Goal: Entertainment & Leisure: Consume media (video, audio)

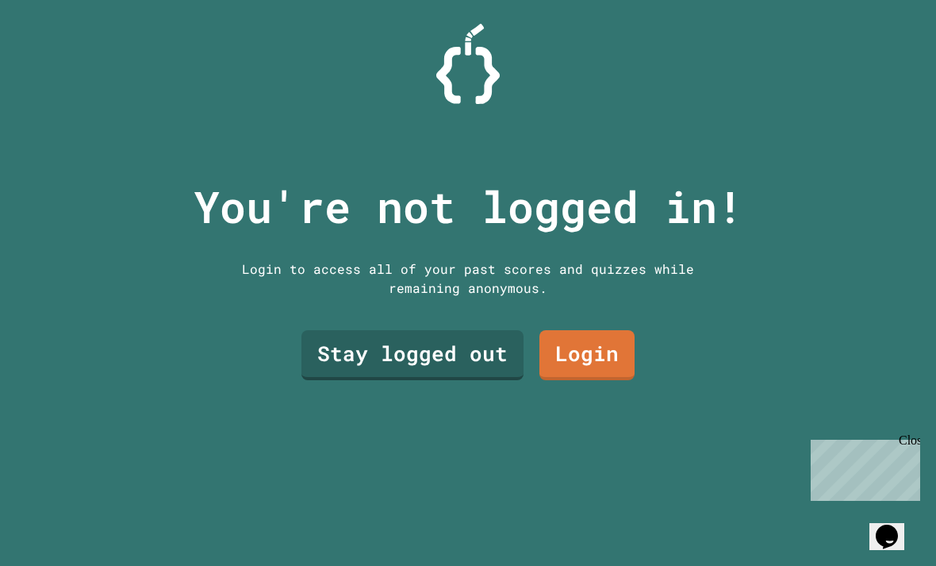
click at [595, 379] on link "Login" at bounding box center [587, 355] width 95 height 50
click at [490, 360] on link "Stay logged out" at bounding box center [413, 355] width 222 height 50
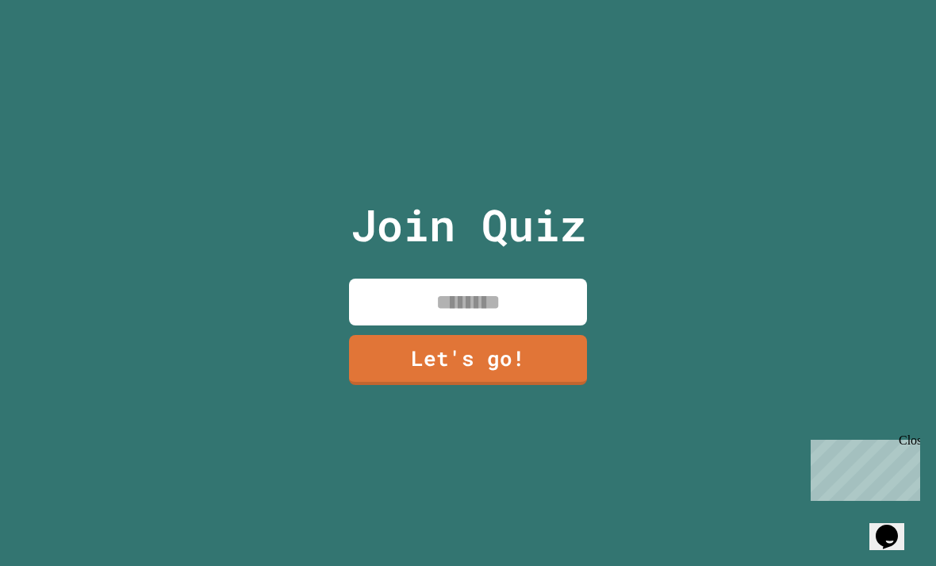
click at [513, 325] on input at bounding box center [468, 301] width 238 height 47
click at [550, 366] on link "Let's go!" at bounding box center [468, 360] width 238 height 50
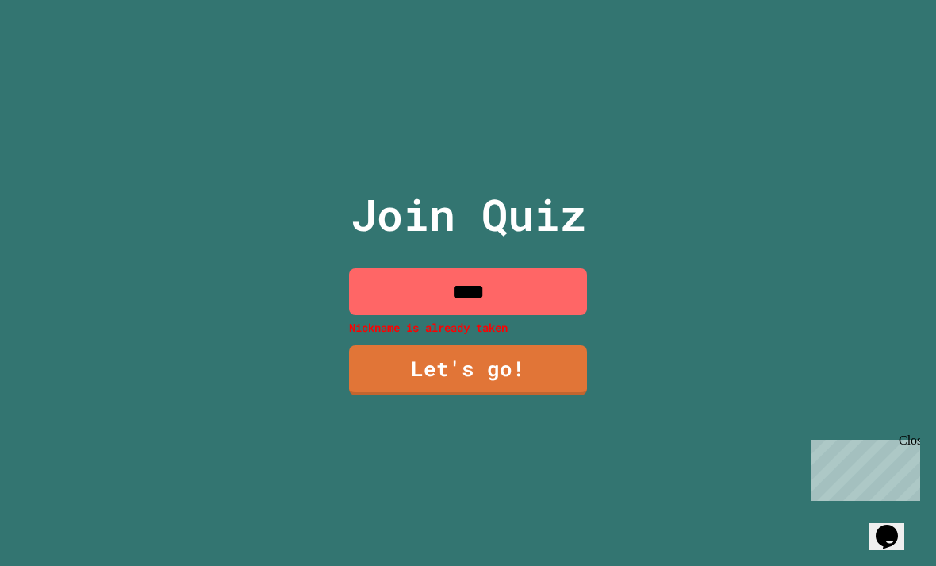
click at [540, 395] on link "Let's go!" at bounding box center [468, 370] width 238 height 50
click at [468, 0] on div at bounding box center [468, 0] width 0 height 0
click at [548, 311] on input "****" at bounding box center [468, 291] width 238 height 47
click at [532, 308] on input "****" at bounding box center [468, 291] width 238 height 47
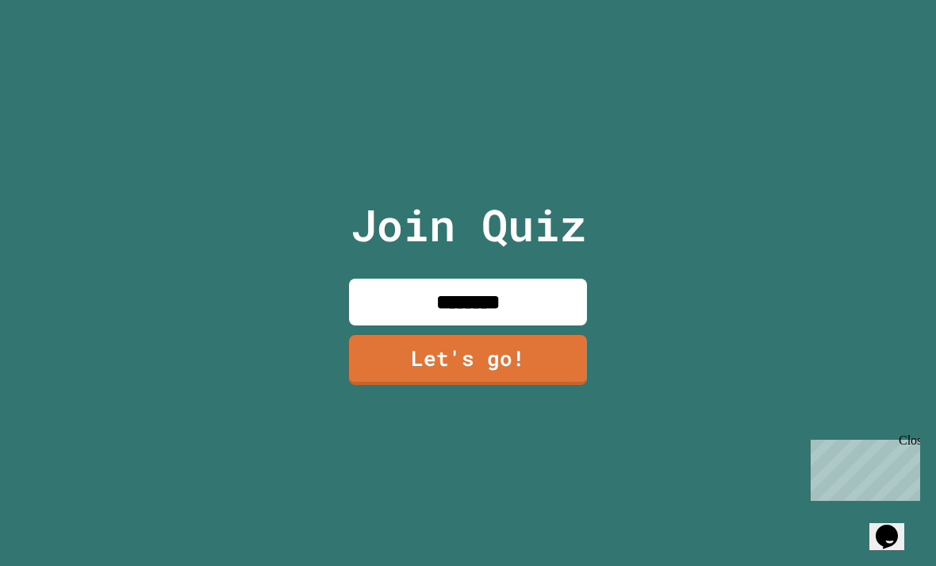
type input "*********"
click at [513, 376] on link "Let's go!" at bounding box center [468, 360] width 238 height 50
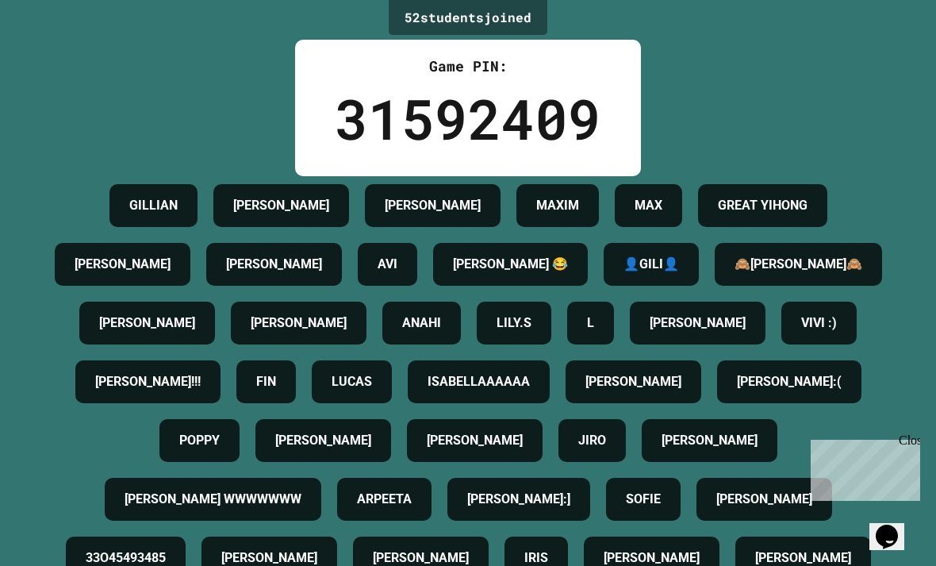
click at [901, 440] on div "Close" at bounding box center [909, 443] width 20 height 20
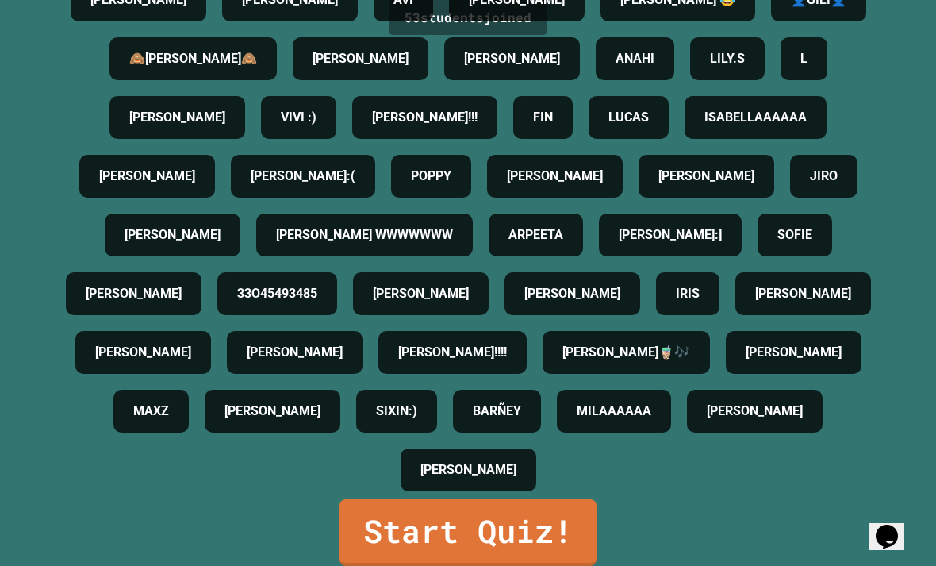
click at [522, 560] on link "Start Quiz!" at bounding box center [468, 532] width 257 height 67
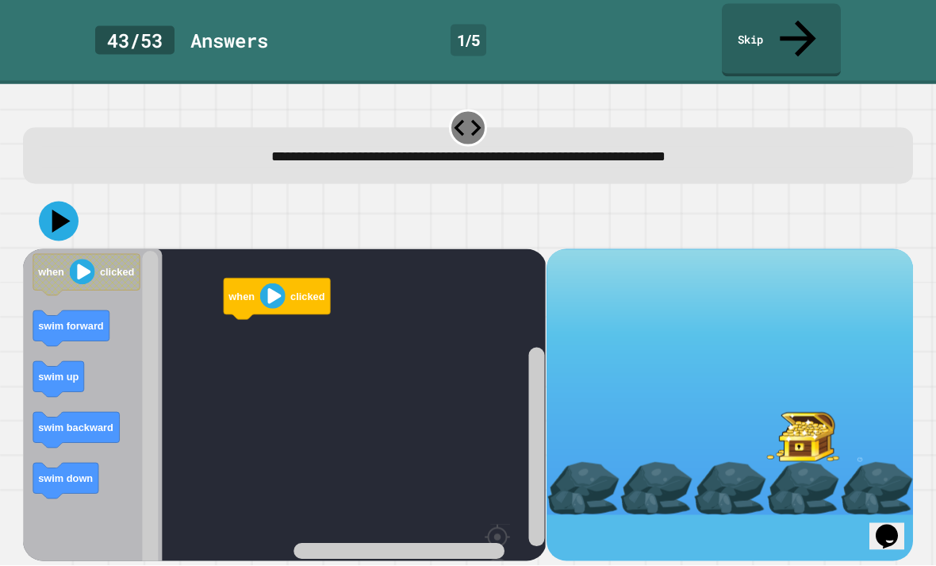
scroll to position [51, 0]
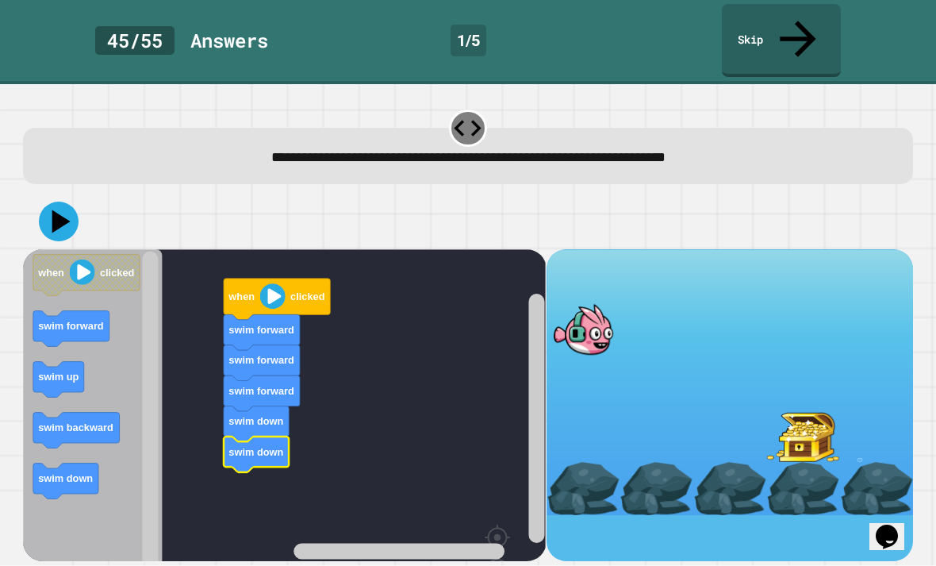
click at [52, 202] on button at bounding box center [59, 222] width 40 height 40
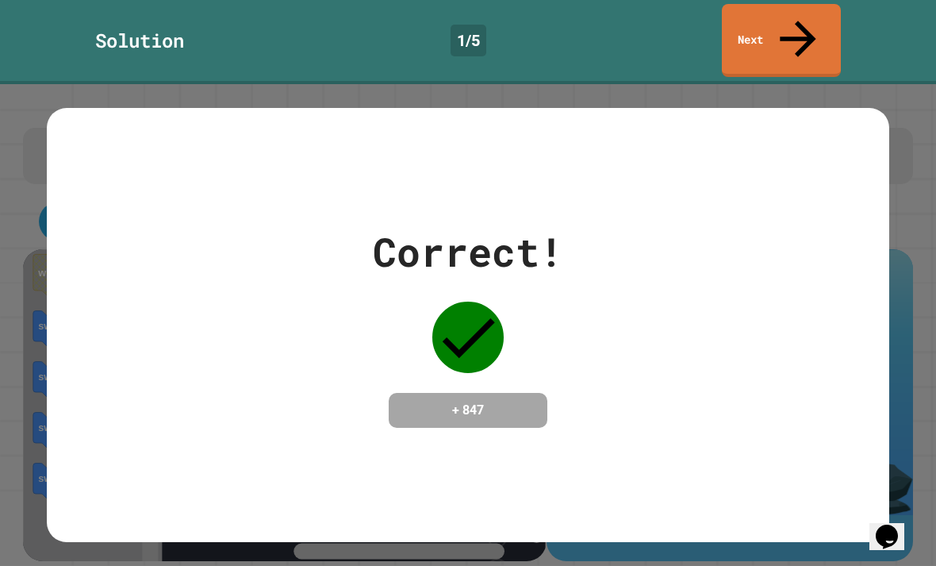
scroll to position [0, 0]
click at [815, 15] on link "Next" at bounding box center [781, 40] width 119 height 73
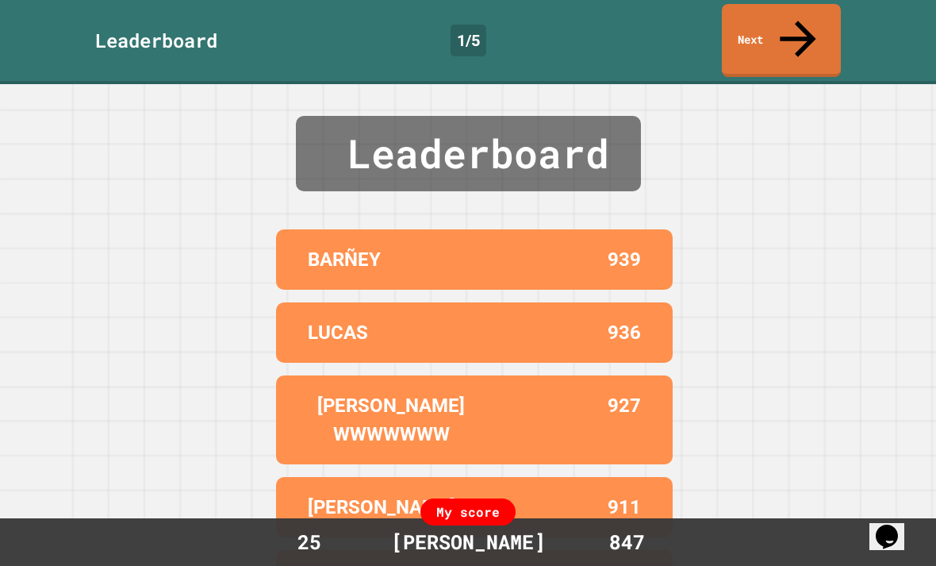
click at [806, 13] on icon at bounding box center [798, 39] width 54 height 54
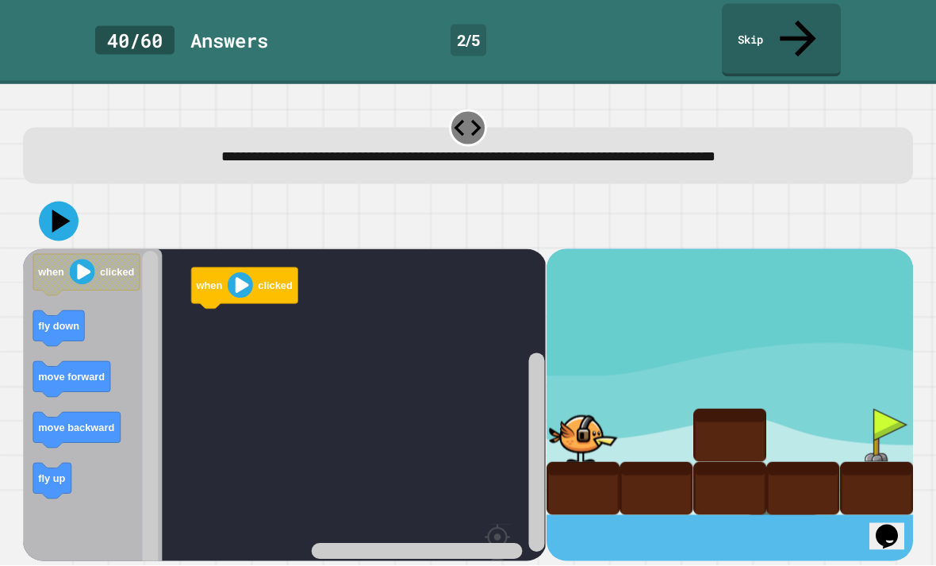
scroll to position [51, 0]
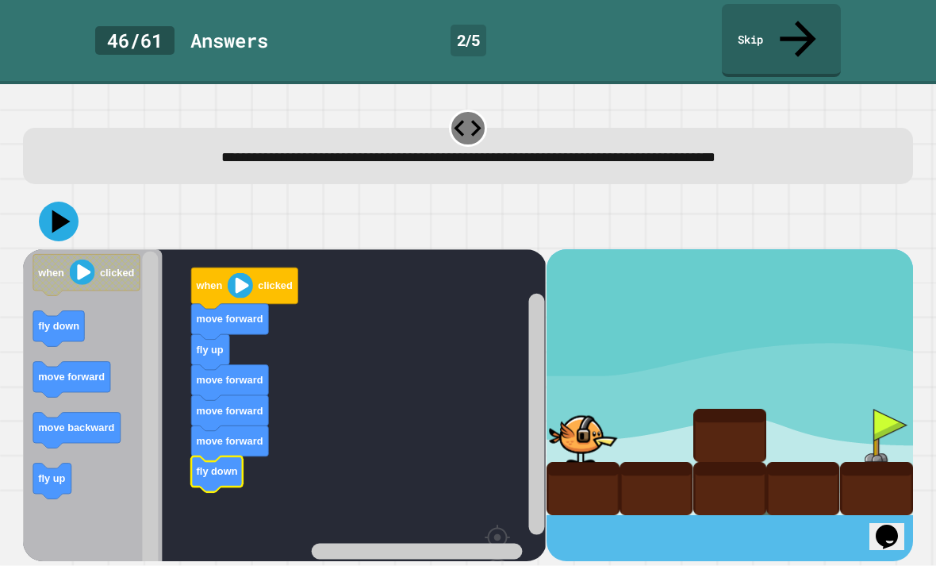
click at [59, 202] on icon at bounding box center [59, 222] width 40 height 40
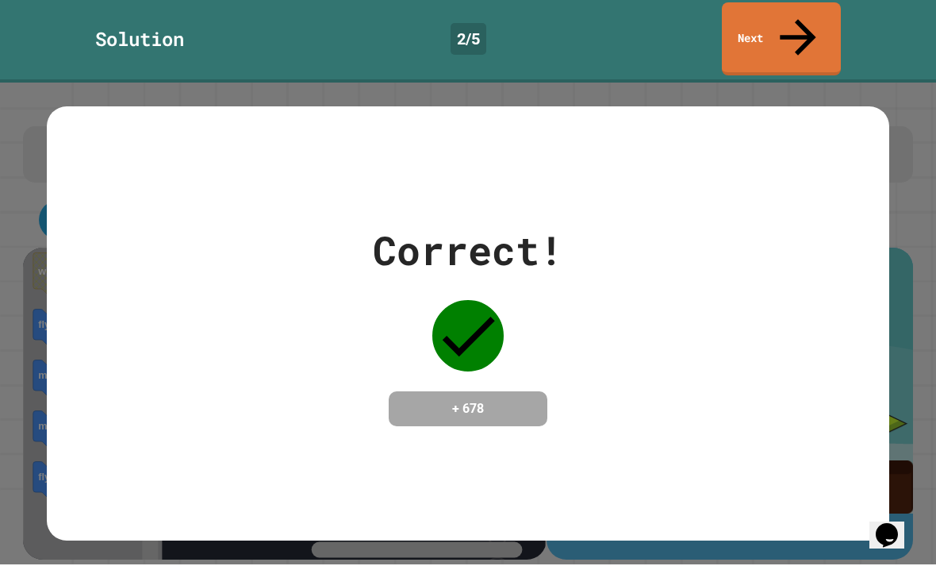
scroll to position [0, 0]
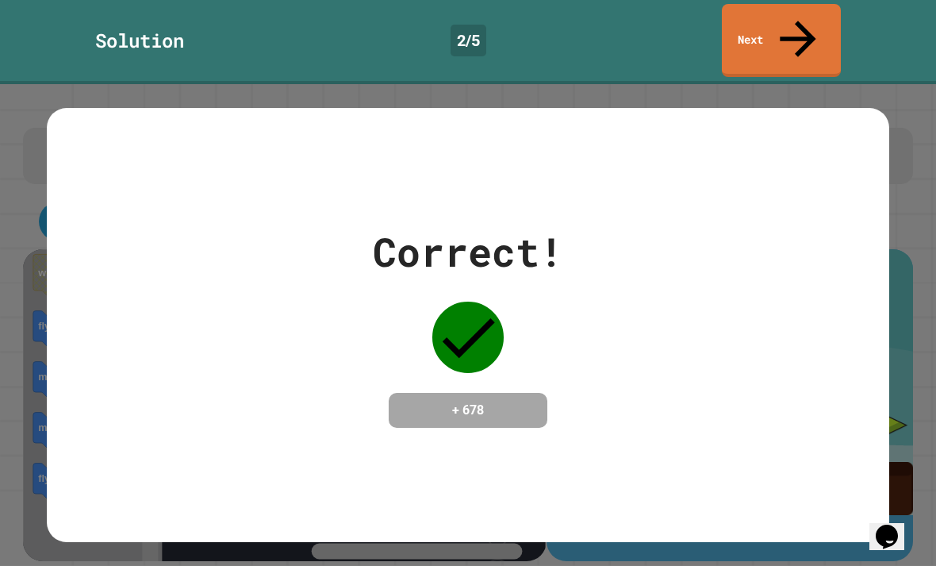
click at [797, 12] on icon at bounding box center [798, 39] width 54 height 54
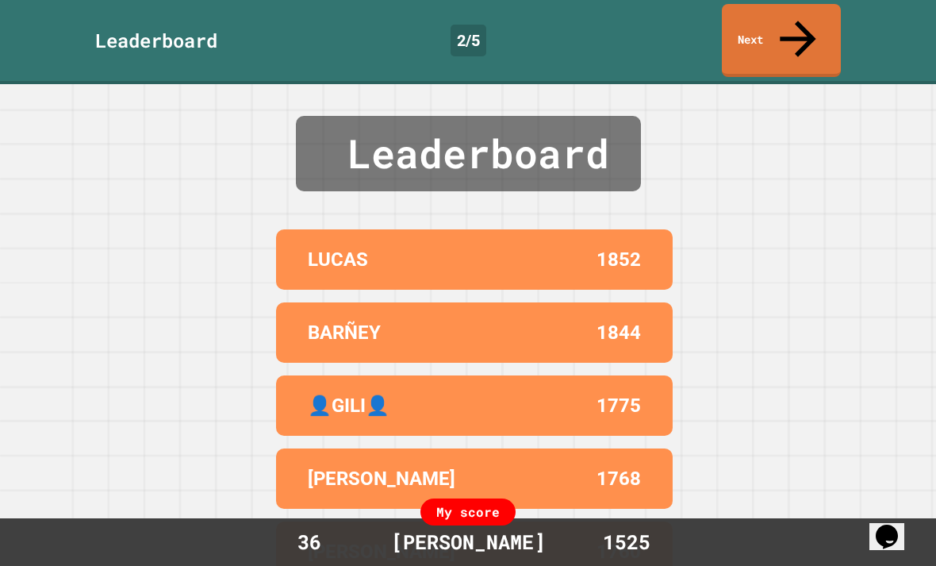
click at [799, 14] on icon at bounding box center [798, 39] width 54 height 54
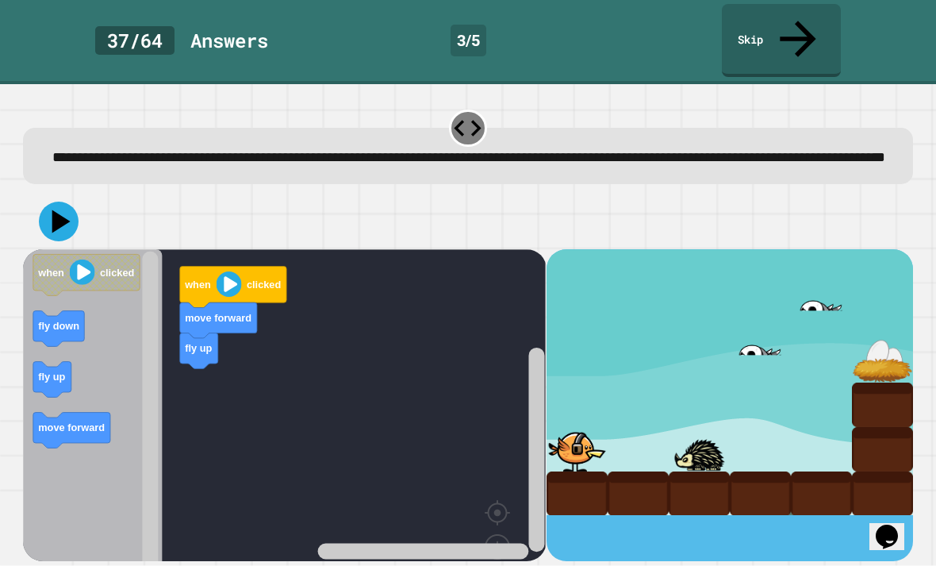
scroll to position [51, 0]
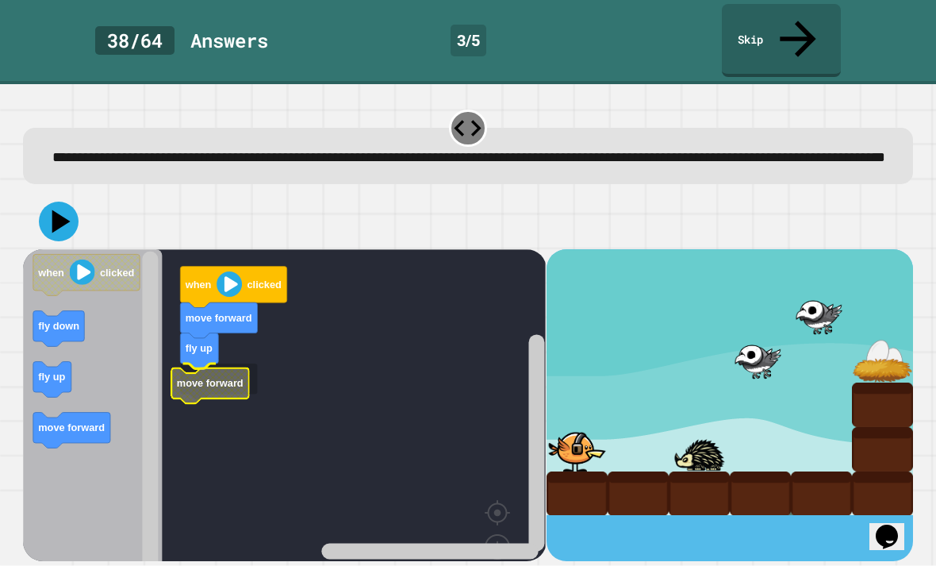
click at [221, 377] on text "move forward" at bounding box center [210, 383] width 67 height 12
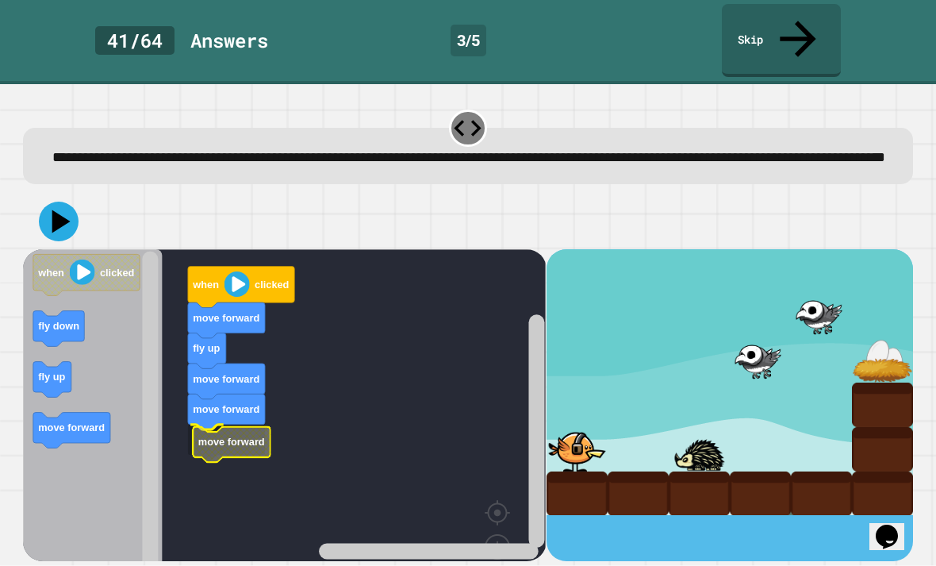
click at [185, 391] on rect "Blockly Workspace" at bounding box center [284, 435] width 523 height 373
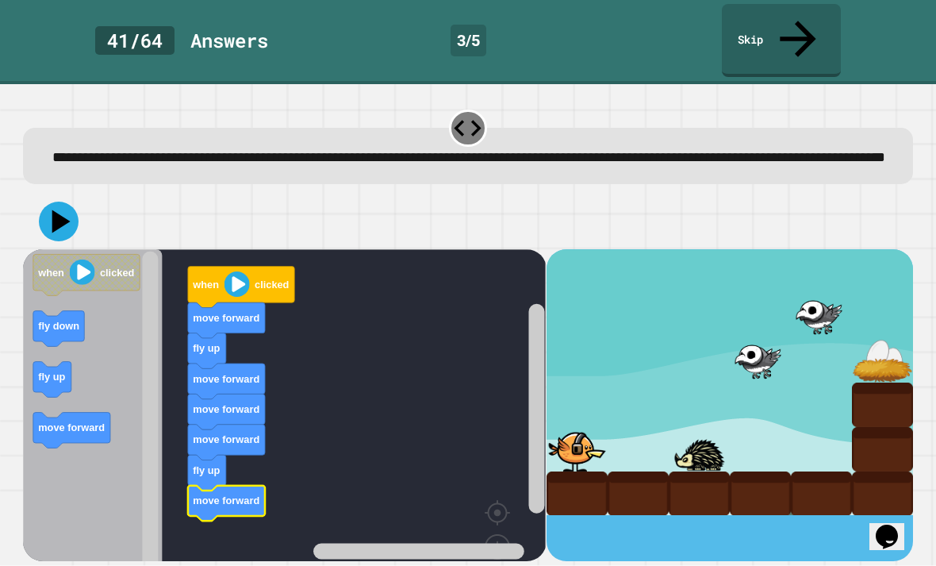
click at [65, 202] on icon at bounding box center [59, 222] width 40 height 40
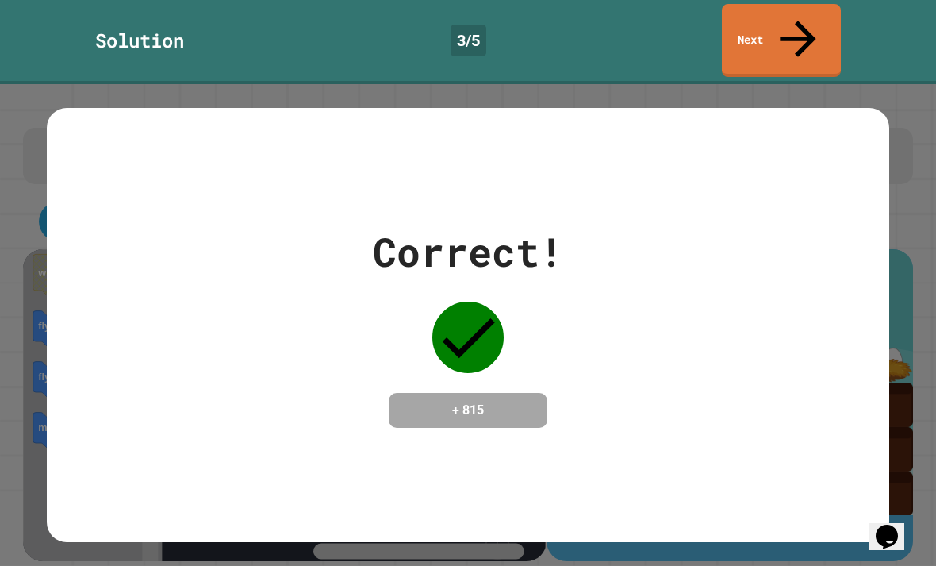
scroll to position [0, 0]
click at [802, 15] on icon at bounding box center [798, 39] width 54 height 54
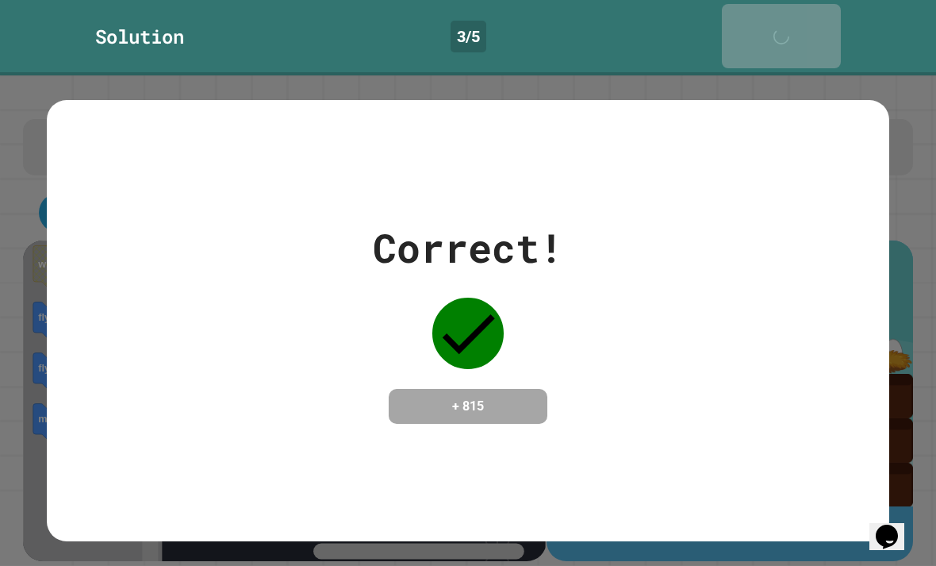
click at [799, 29] on icon at bounding box center [786, 45] width 32 height 32
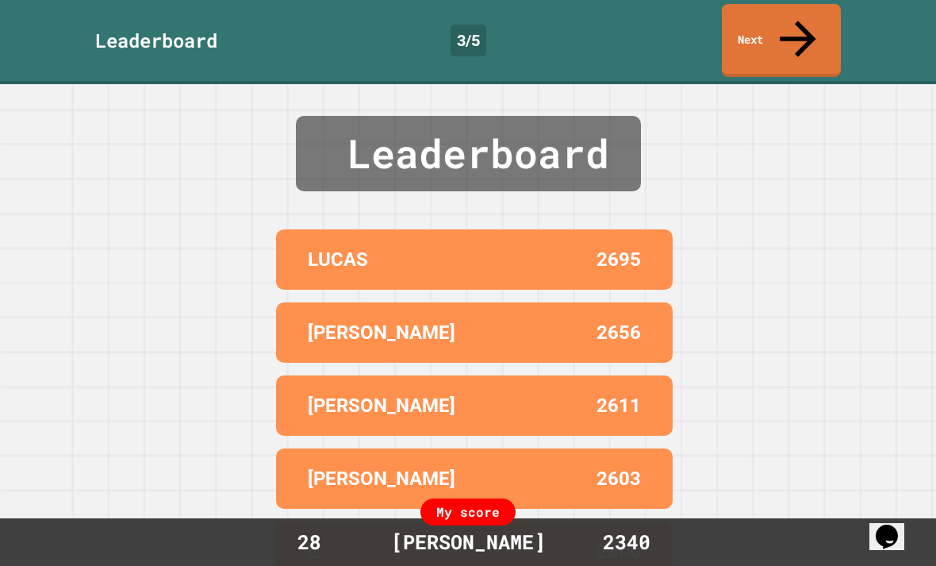
click at [799, 18] on icon at bounding box center [798, 39] width 54 height 54
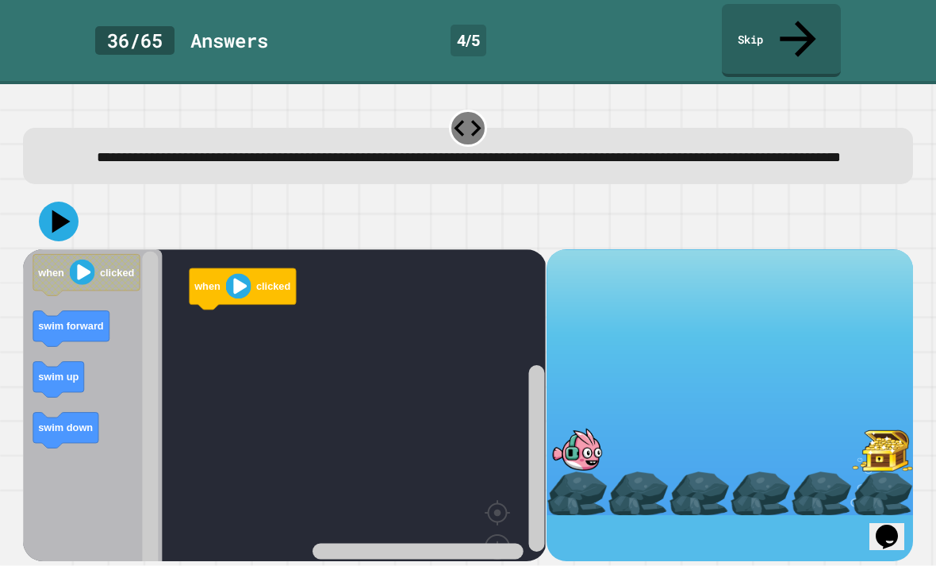
scroll to position [51, 0]
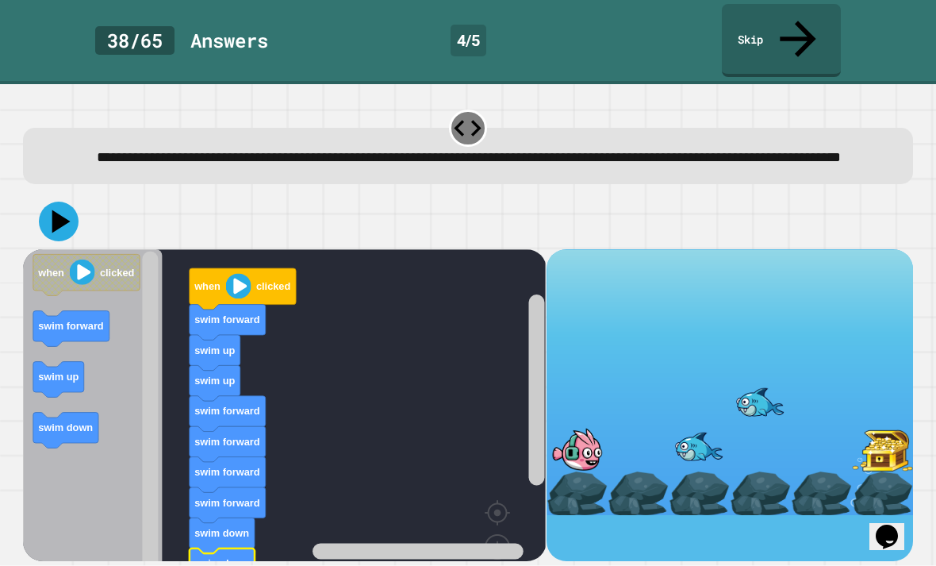
click at [70, 202] on icon at bounding box center [59, 222] width 40 height 40
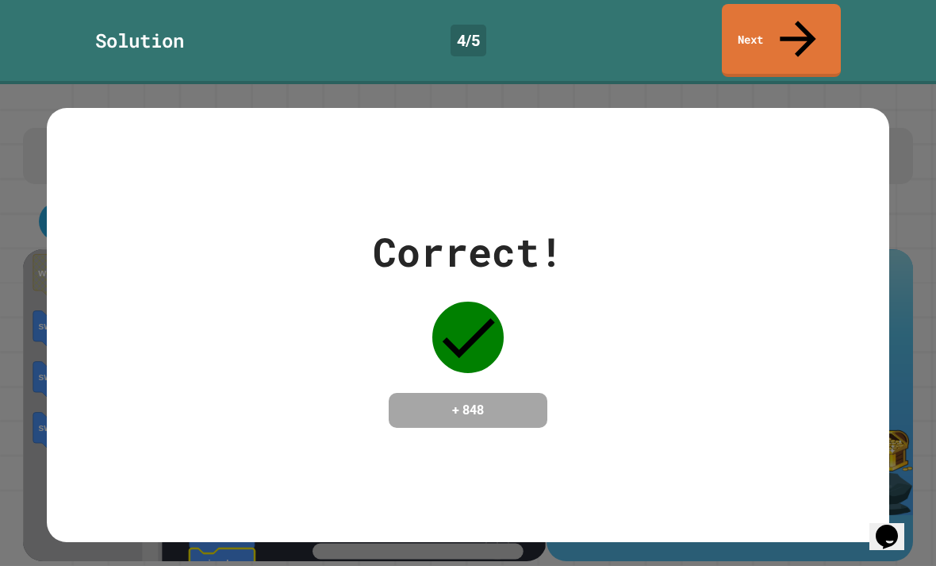
scroll to position [0, 0]
click at [778, 7] on link "Next" at bounding box center [781, 40] width 119 height 73
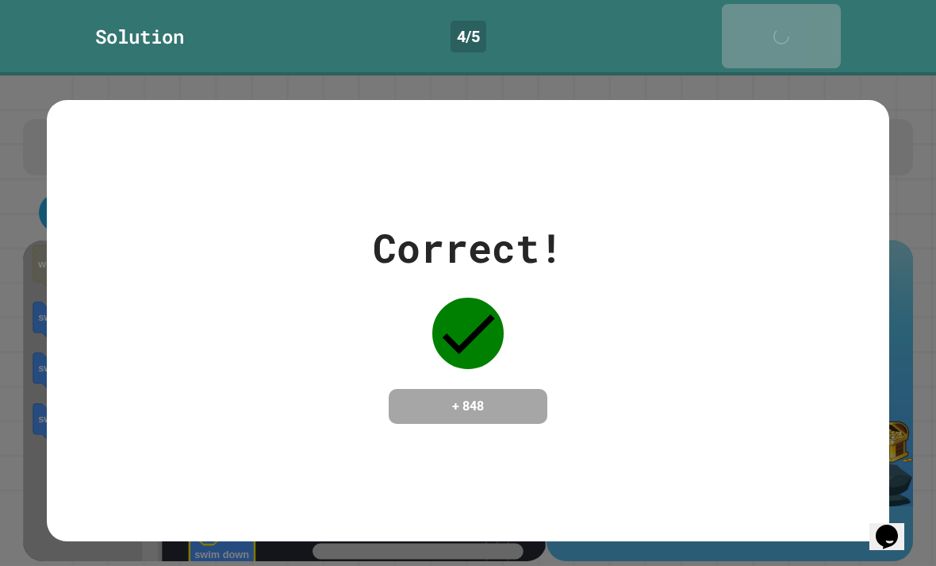
click at [777, 7] on link "Next" at bounding box center [781, 36] width 119 height 64
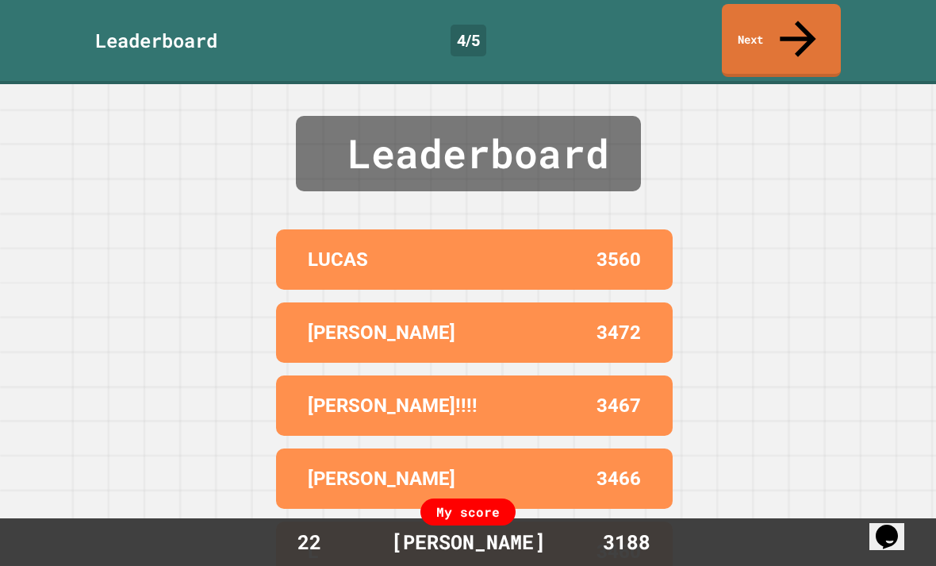
click at [824, 17] on link "Next" at bounding box center [781, 40] width 119 height 73
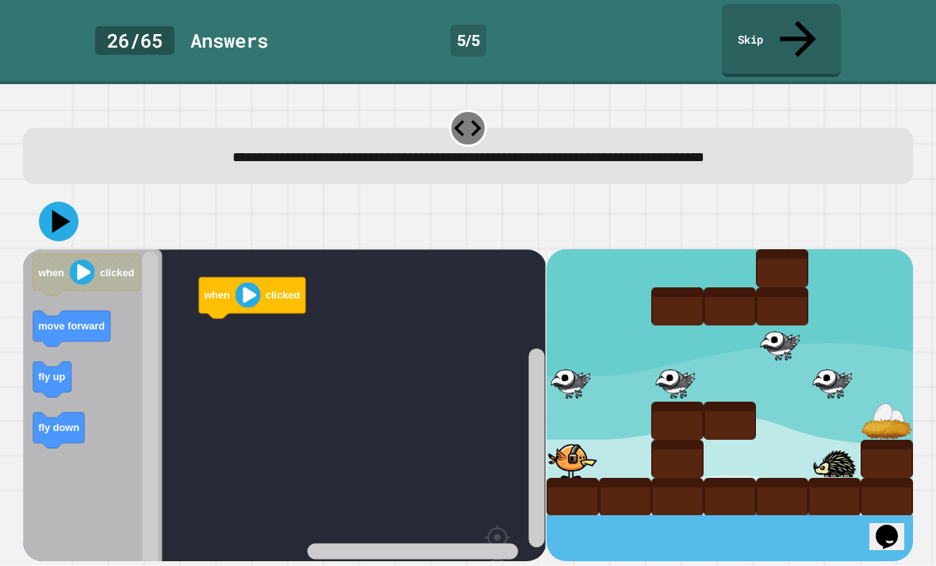
scroll to position [51, 0]
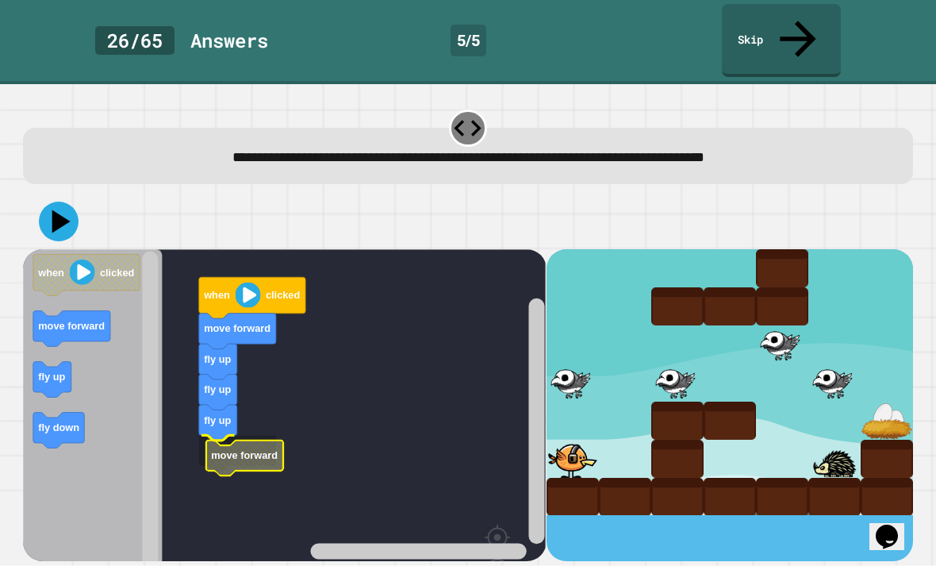
click at [212, 449] on text "move forward" at bounding box center [245, 455] width 67 height 12
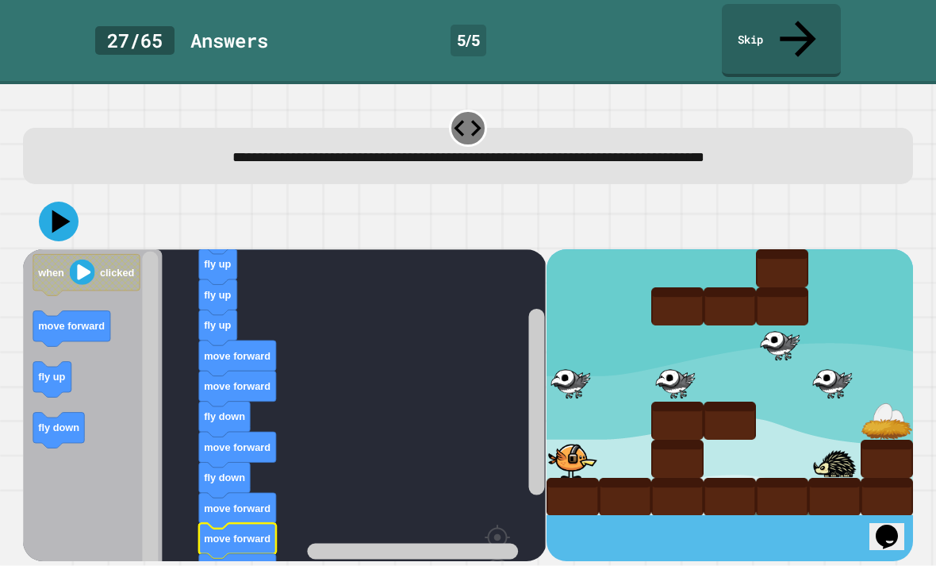
click at [61, 202] on icon at bounding box center [59, 222] width 40 height 40
click at [52, 202] on button at bounding box center [59, 222] width 40 height 40
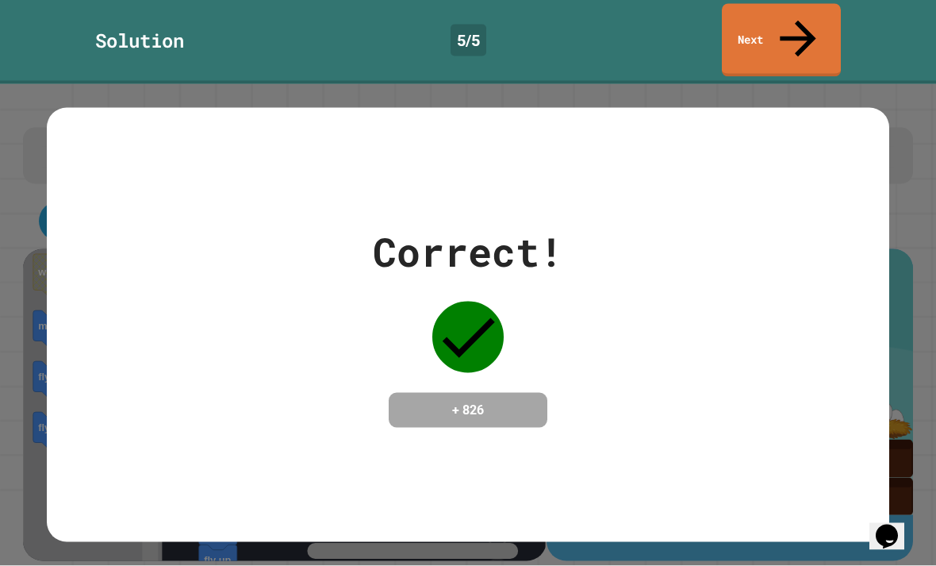
scroll to position [0, 0]
click at [793, 11] on link "Next" at bounding box center [781, 40] width 119 height 73
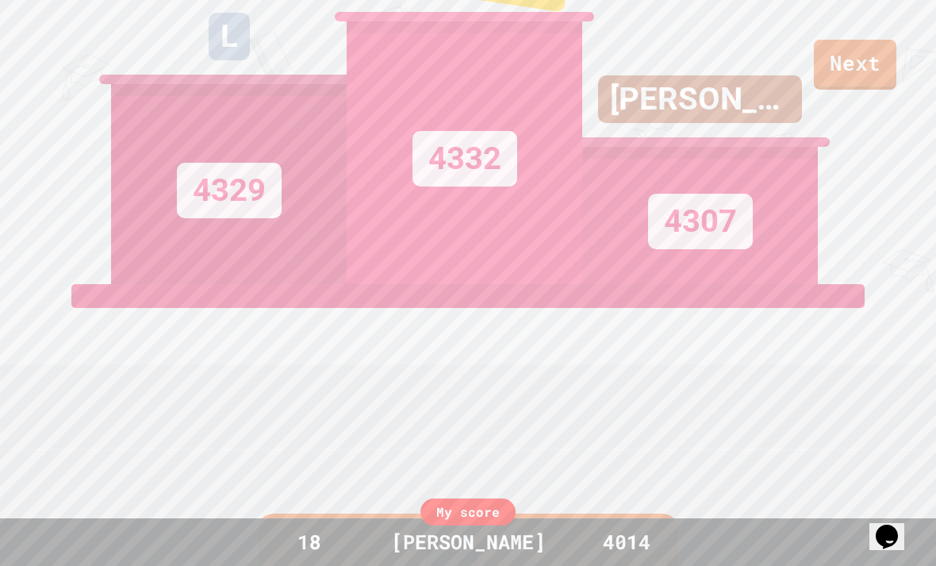
scroll to position [117, 0]
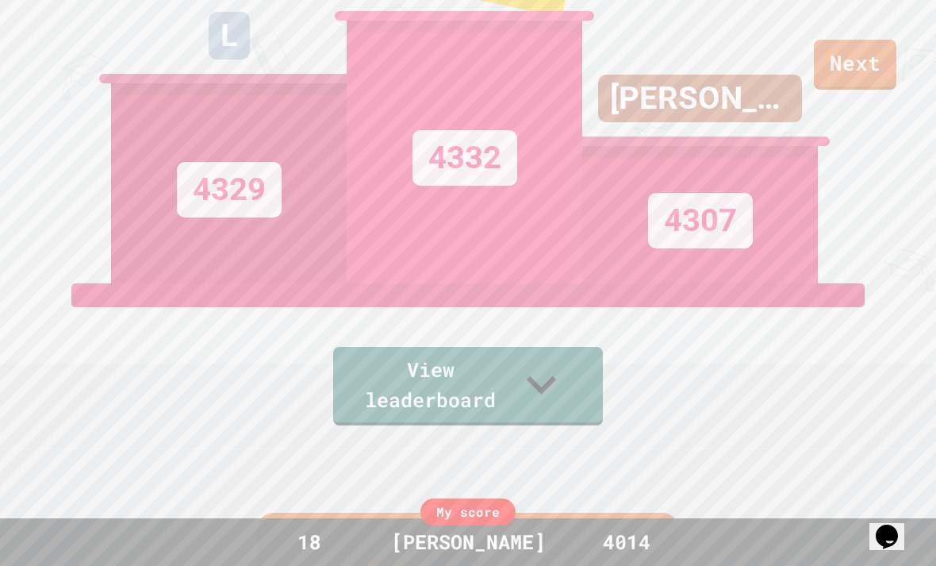
click at [863, 60] on link "Next" at bounding box center [855, 65] width 83 height 50
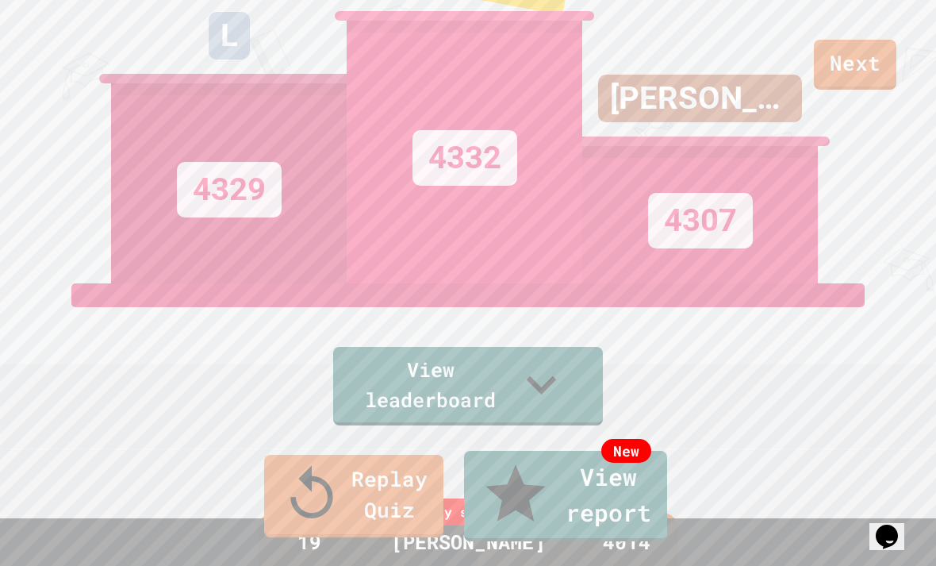
click at [506, 506] on link "New View report" at bounding box center [565, 496] width 203 height 90
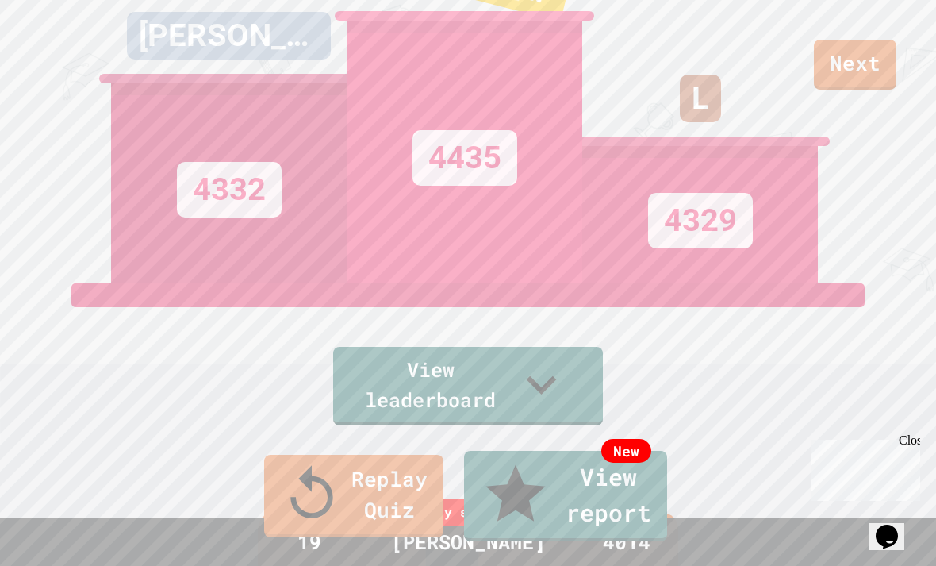
click at [293, 512] on link "Replay Quiz" at bounding box center [353, 496] width 179 height 83
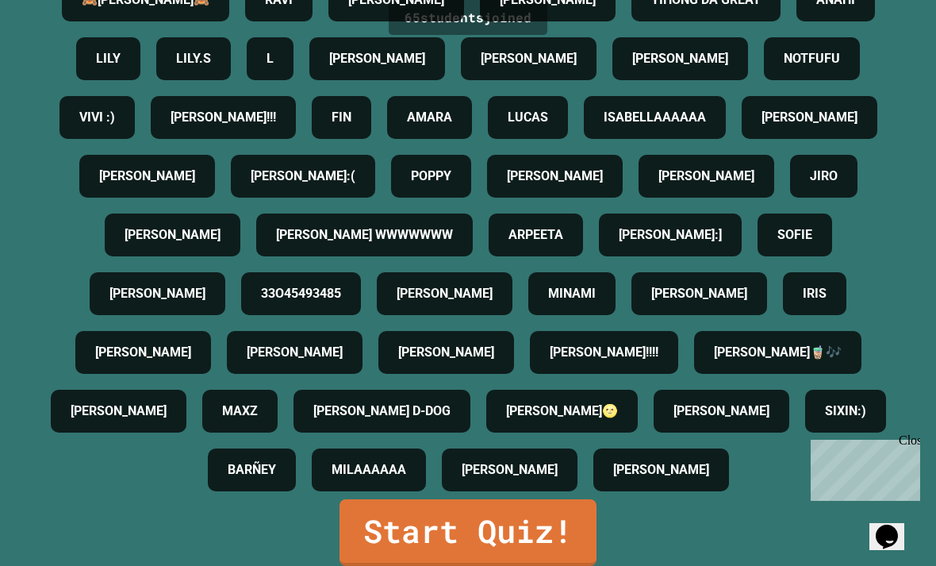
scroll to position [0, 0]
click at [549, 554] on link "Start Quiz!" at bounding box center [468, 532] width 257 height 67
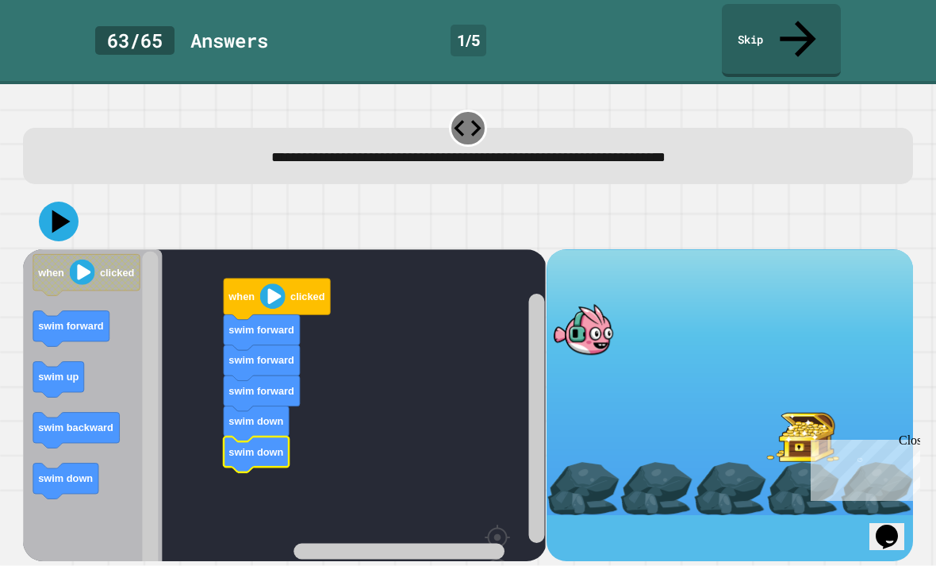
click at [53, 202] on icon at bounding box center [59, 222] width 40 height 40
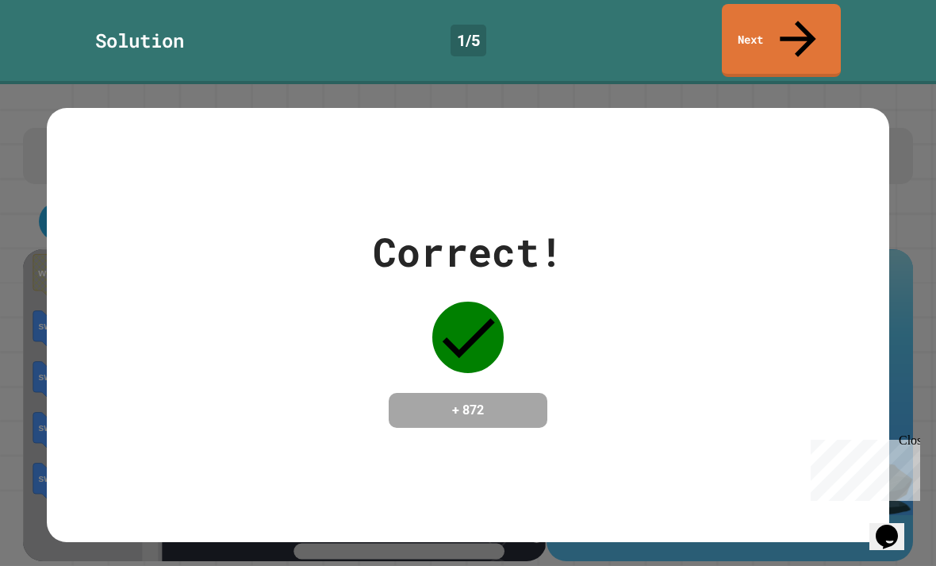
click at [902, 436] on div "Close" at bounding box center [909, 443] width 20 height 20
click at [797, 13] on icon at bounding box center [798, 39] width 54 height 54
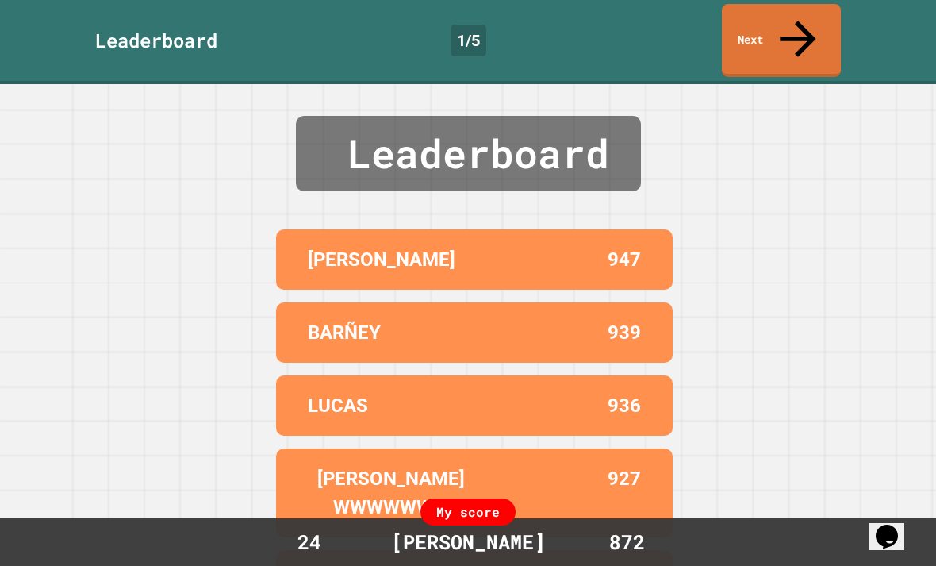
click at [774, 10] on link "Next" at bounding box center [781, 40] width 119 height 73
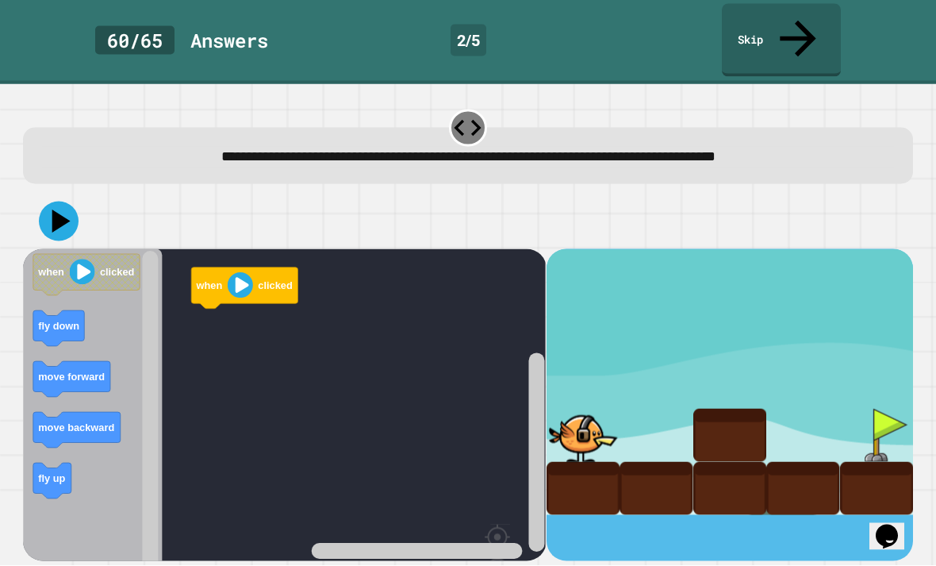
scroll to position [51, 0]
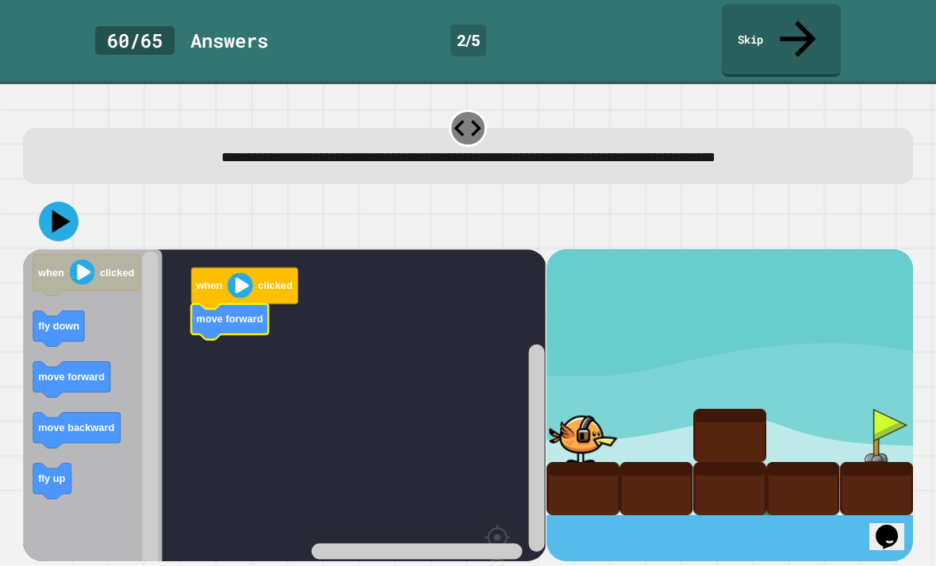
click at [57, 320] on text "fly down" at bounding box center [59, 326] width 41 height 12
click at [211, 287] on rect "Blockly Workspace" at bounding box center [284, 448] width 523 height 398
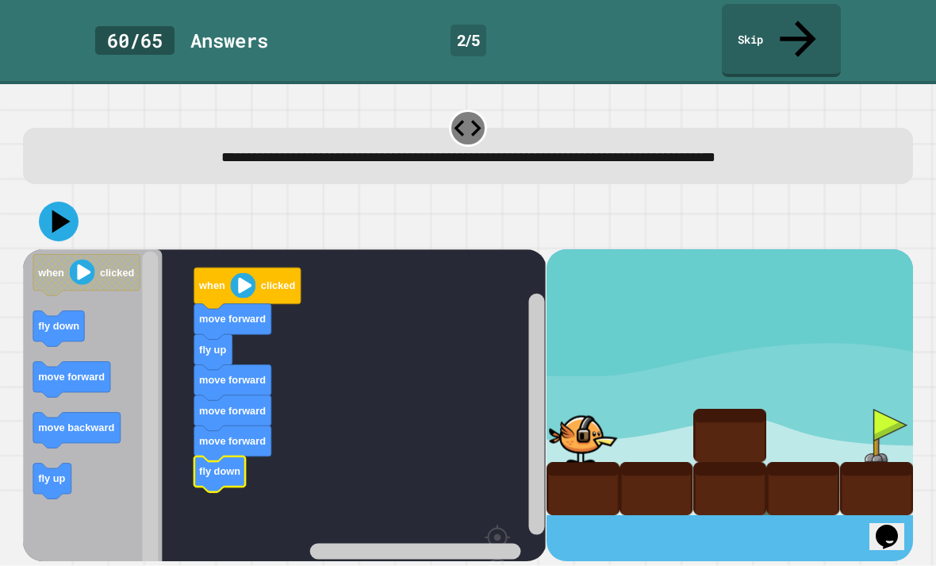
click at [65, 209] on icon at bounding box center [61, 220] width 18 height 23
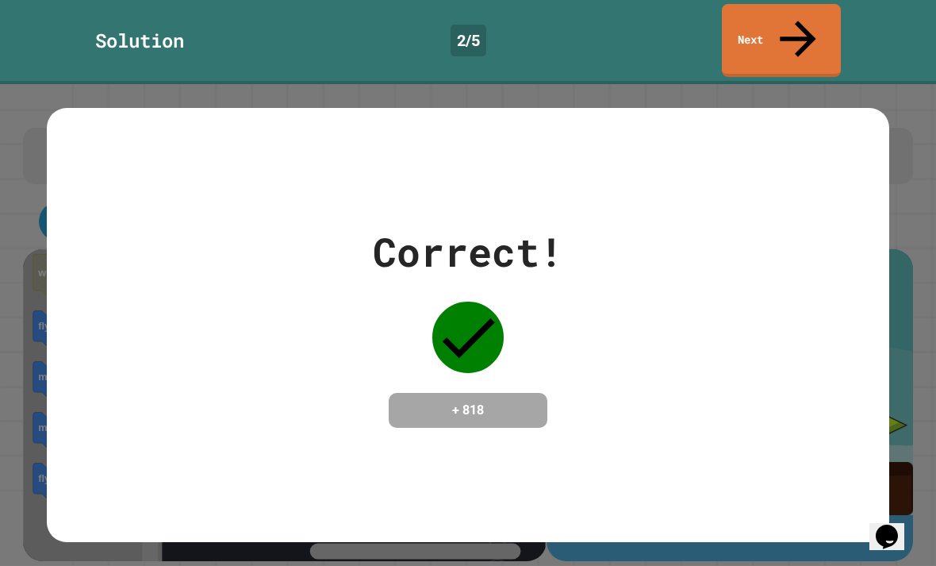
scroll to position [0, 0]
click at [812, 19] on link "Next" at bounding box center [781, 40] width 119 height 73
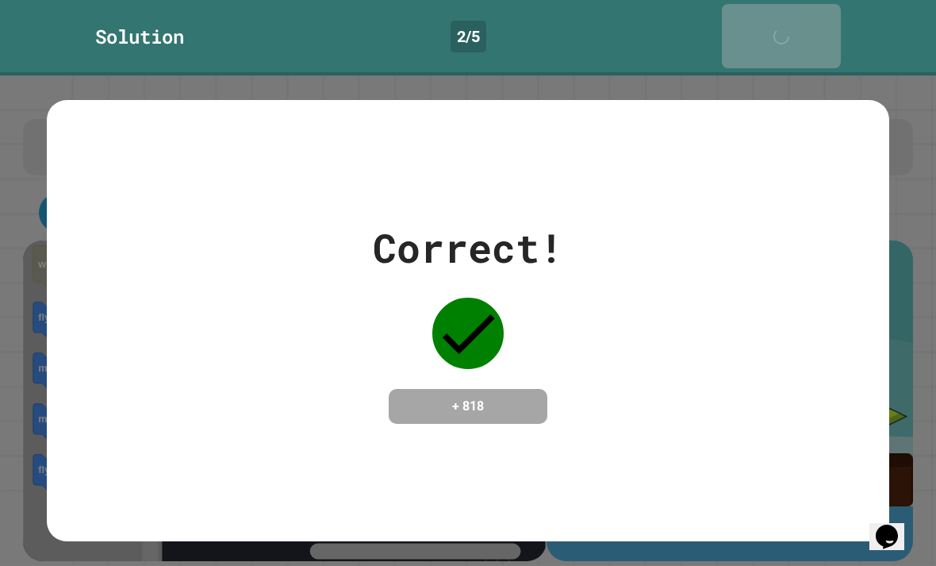
click at [811, 18] on link "Next" at bounding box center [781, 36] width 119 height 64
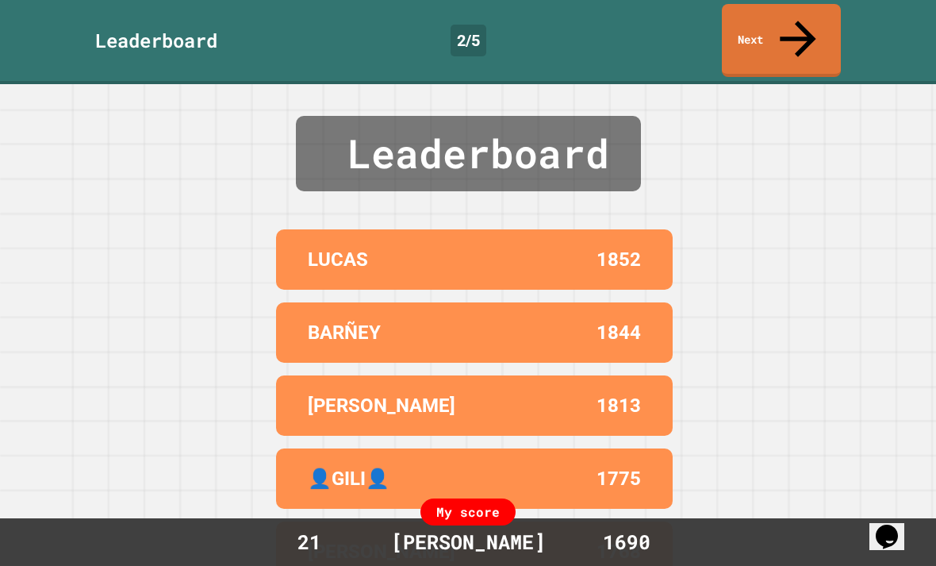
scroll to position [12, 0]
click at [801, 21] on icon at bounding box center [798, 39] width 36 height 36
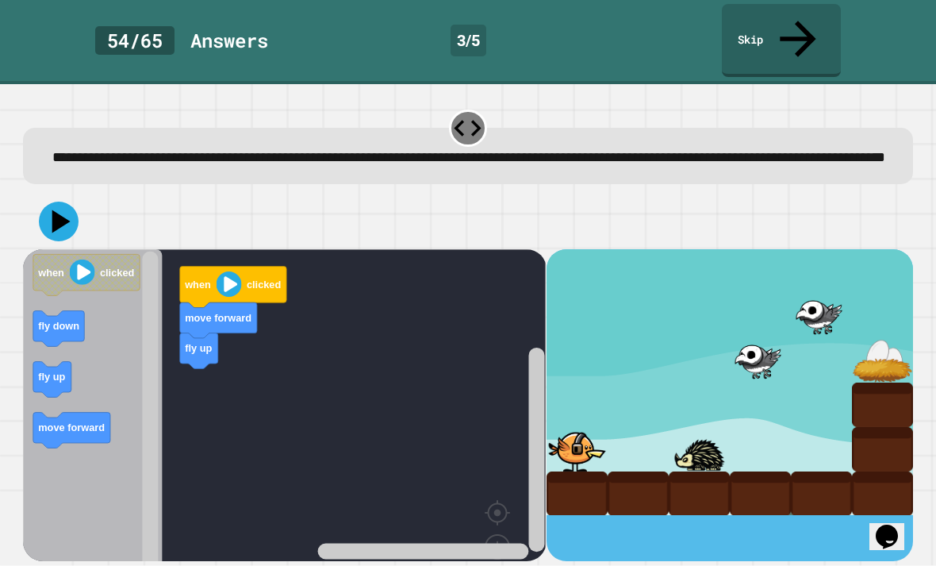
scroll to position [51, 0]
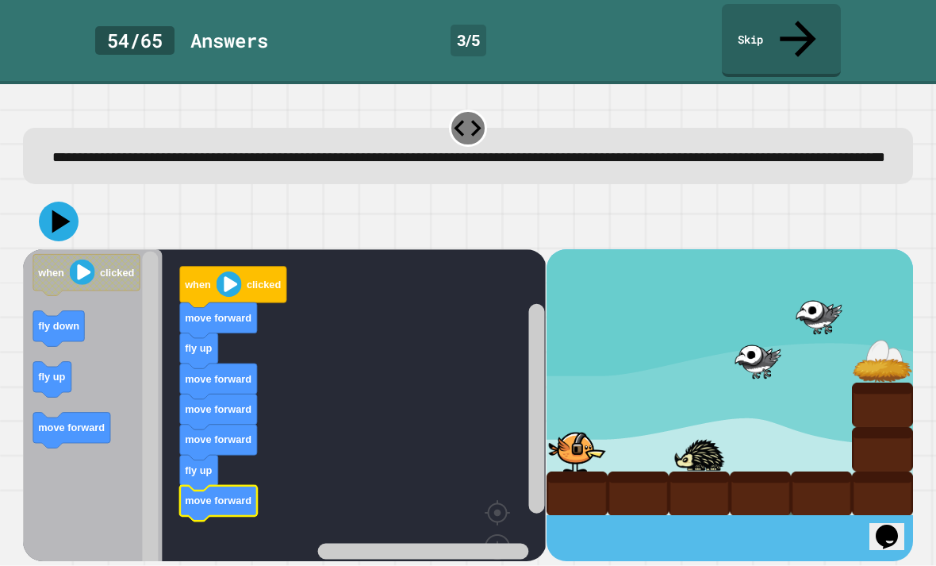
click at [44, 202] on icon at bounding box center [59, 222] width 40 height 40
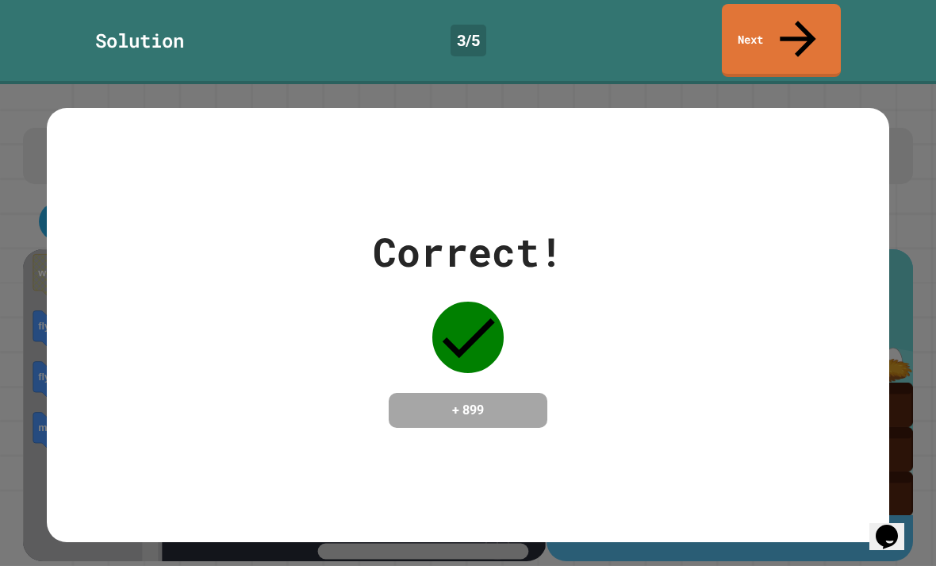
scroll to position [0, 0]
click at [807, 6] on link "Next" at bounding box center [781, 40] width 119 height 73
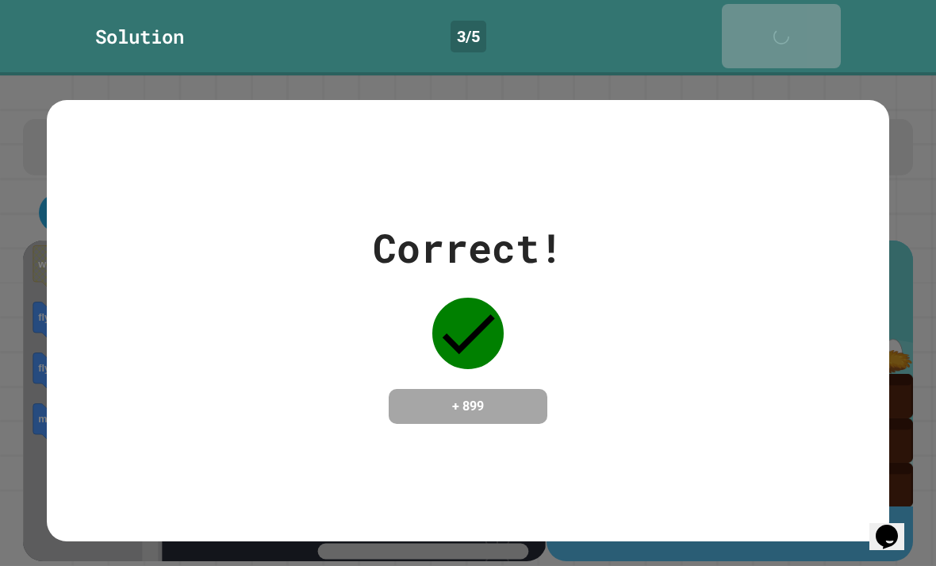
click at [806, 6] on link "Next" at bounding box center [781, 36] width 119 height 64
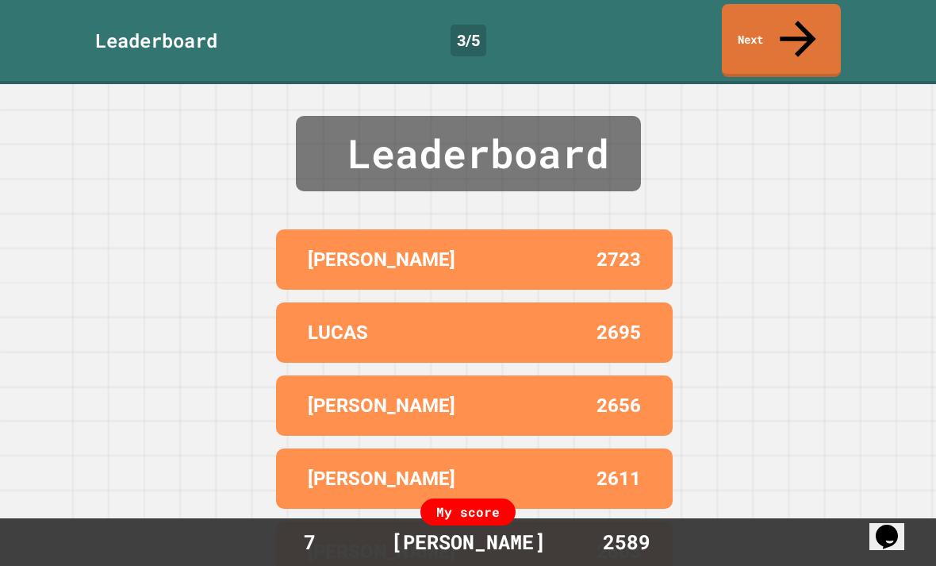
click at [768, 24] on link "Next" at bounding box center [781, 40] width 119 height 73
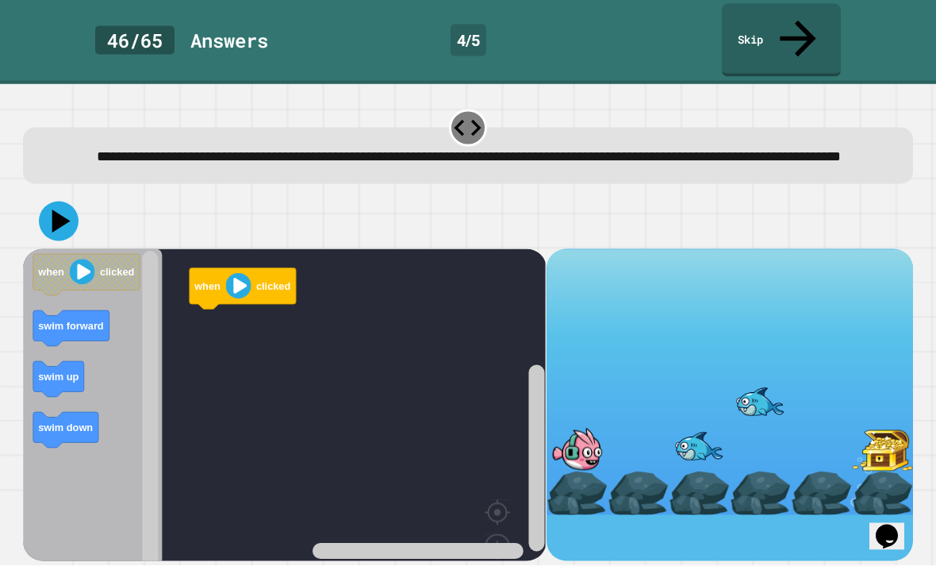
scroll to position [51, 0]
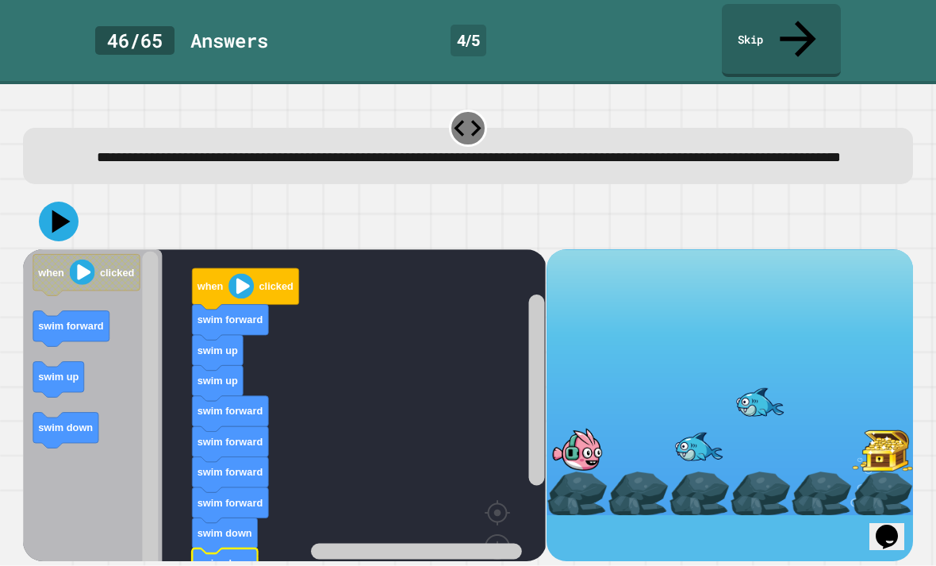
click at [59, 209] on icon at bounding box center [61, 220] width 18 height 23
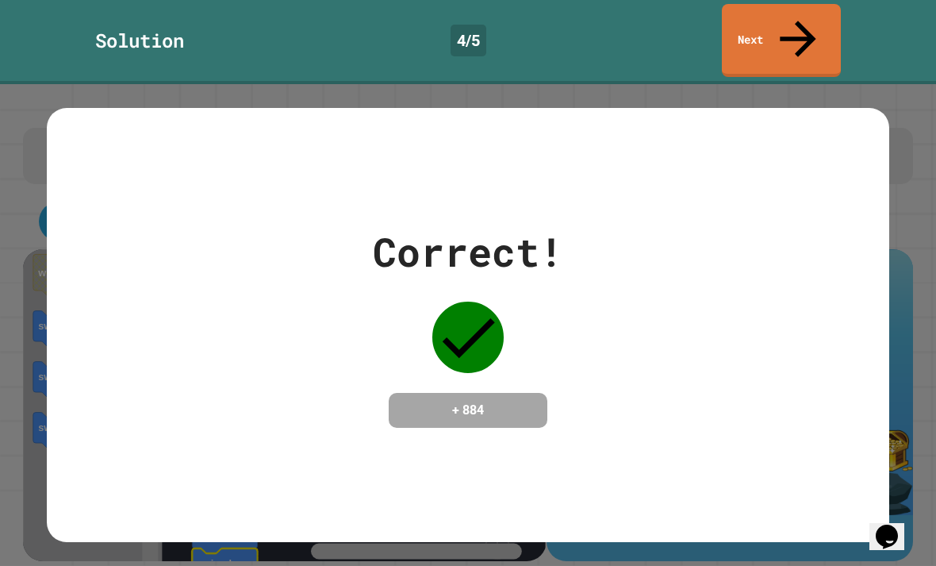
scroll to position [0, 0]
click at [803, 15] on icon at bounding box center [798, 39] width 54 height 54
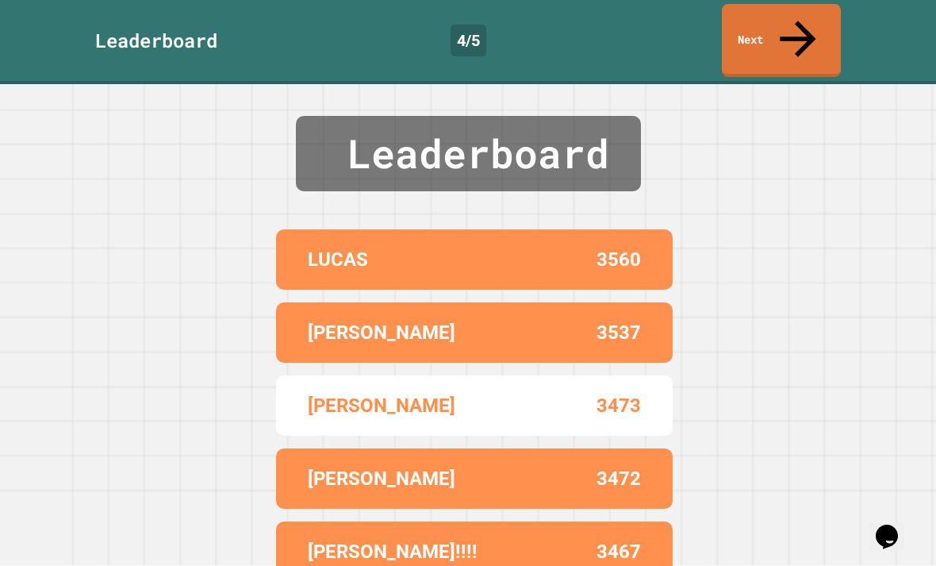
click at [791, 13] on icon at bounding box center [798, 39] width 54 height 54
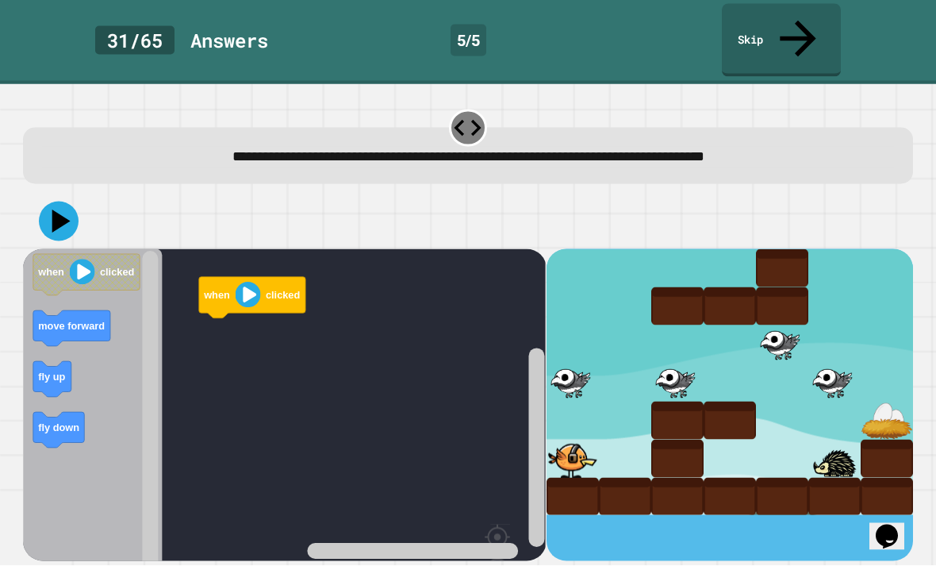
scroll to position [46, 0]
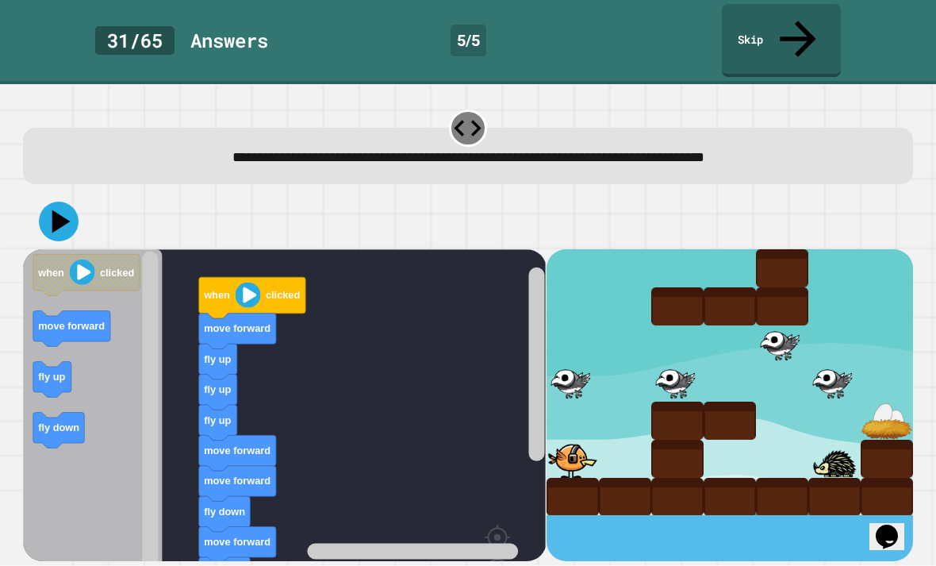
click at [60, 202] on icon at bounding box center [59, 222] width 40 height 40
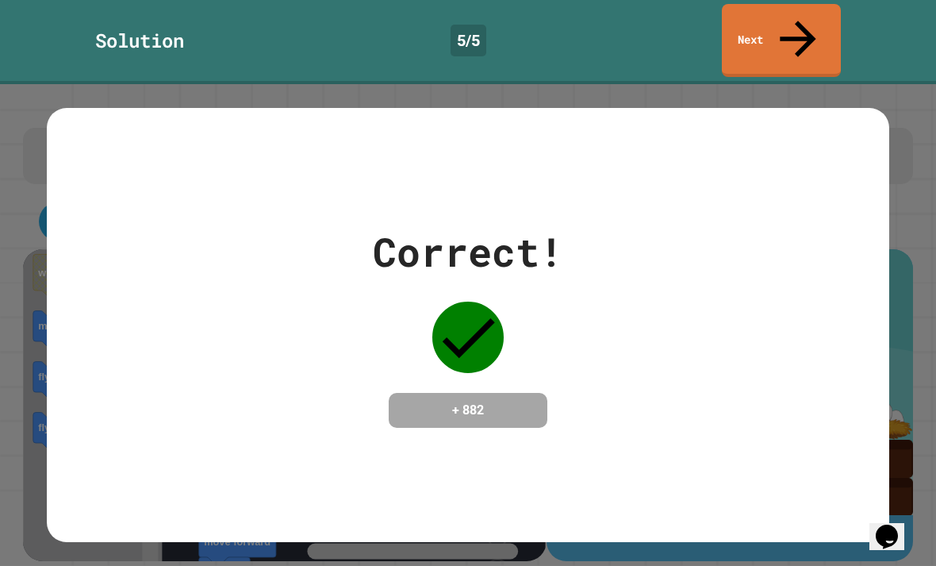
scroll to position [0, 0]
click at [809, 11] on link "Next" at bounding box center [781, 40] width 119 height 73
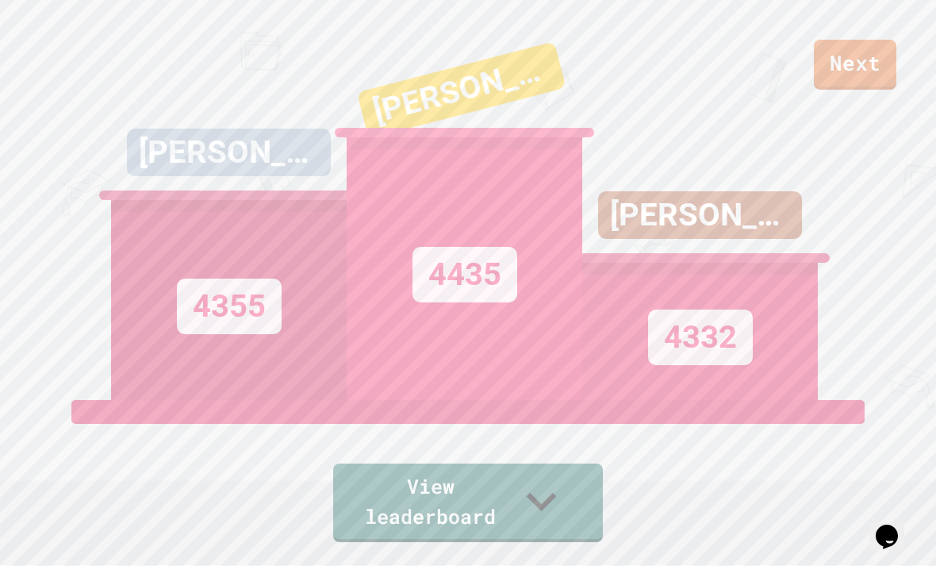
click at [109, 242] on div "Next ALEXANDER 4355 ALEX 4435 HUGO 4332 View leaderboard" at bounding box center [468, 283] width 936 height 566
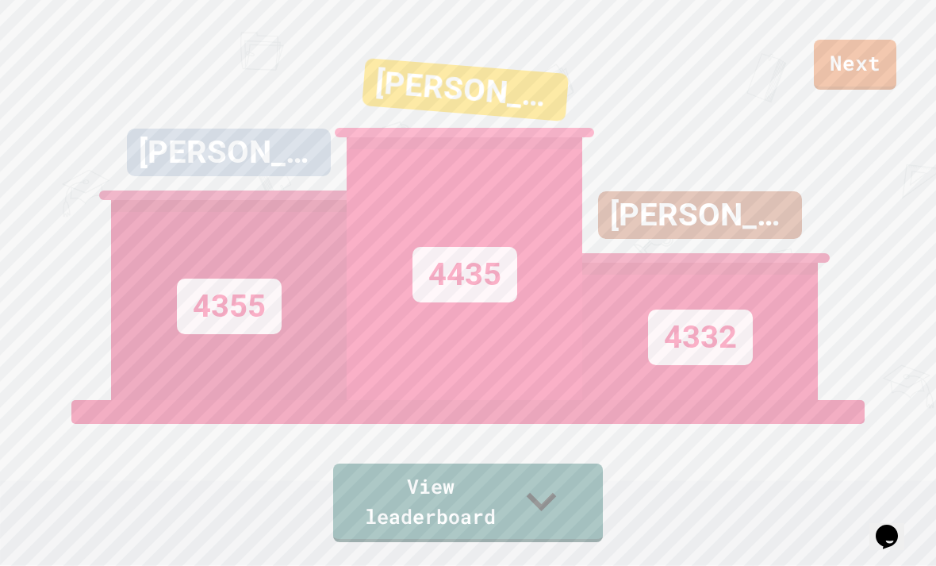
click at [117, 200] on div "[PERSON_NAME]" at bounding box center [229, 164] width 236 height 71
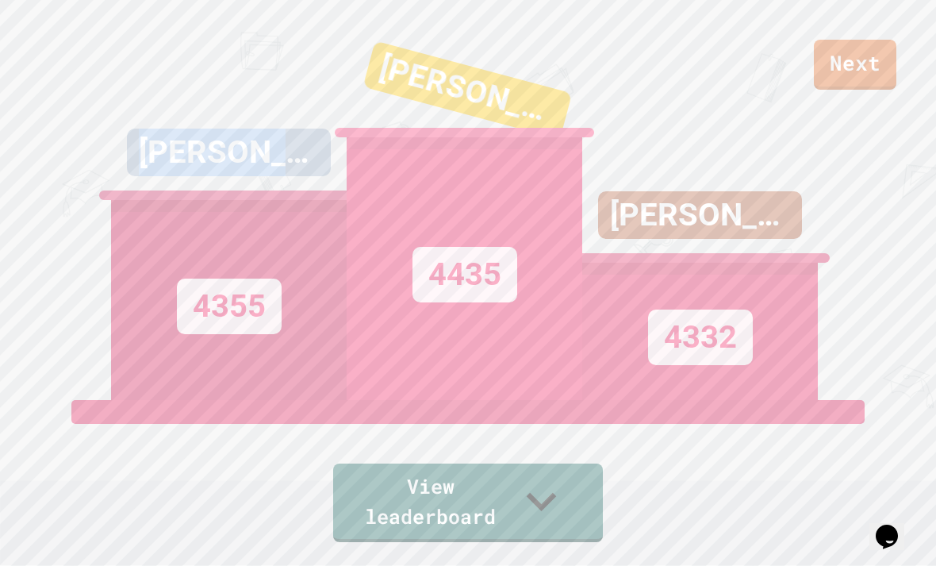
click at [858, 48] on link "Next" at bounding box center [855, 65] width 83 height 50
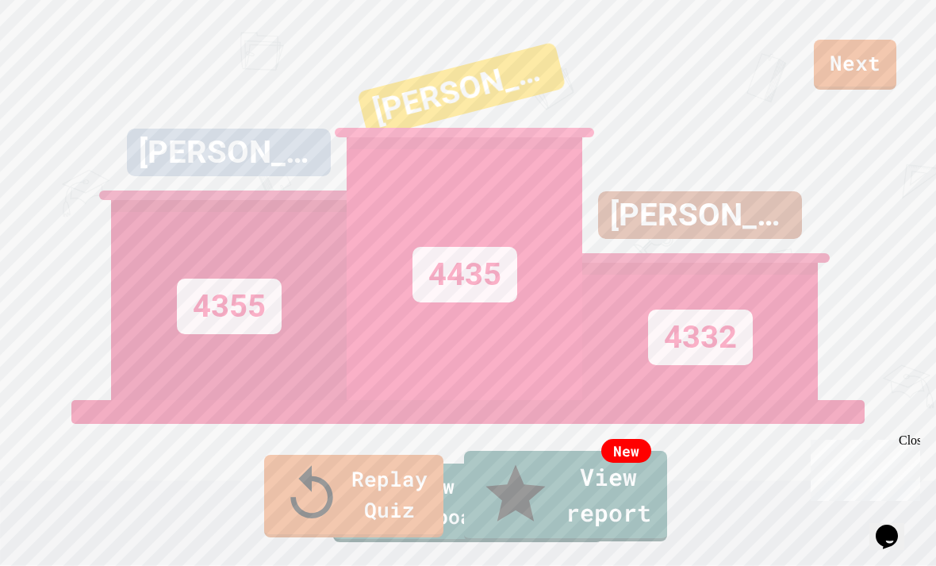
click at [601, 497] on link "New View report" at bounding box center [565, 496] width 203 height 90
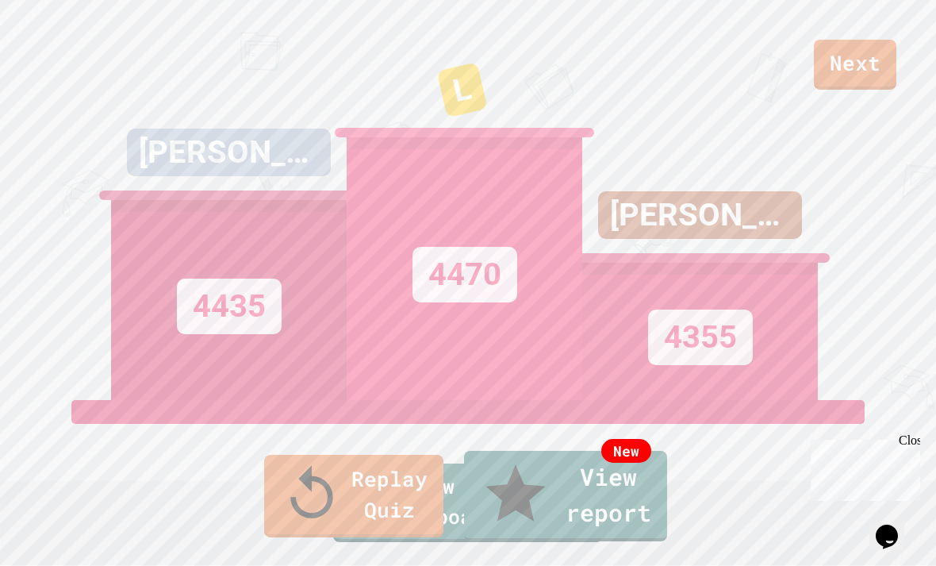
click at [332, 534] on link "Replay Quiz" at bounding box center [353, 496] width 179 height 83
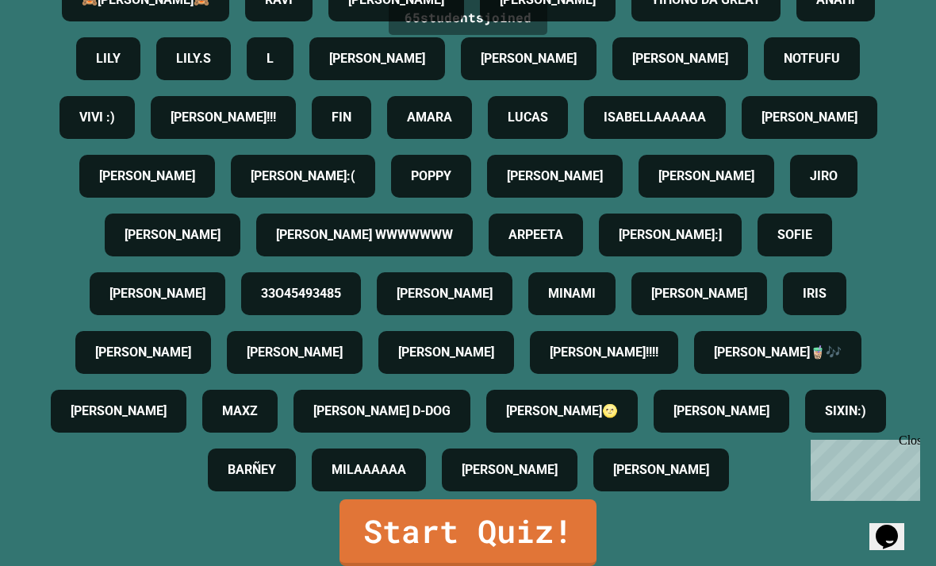
click at [511, 558] on link "Start Quiz!" at bounding box center [468, 532] width 257 height 67
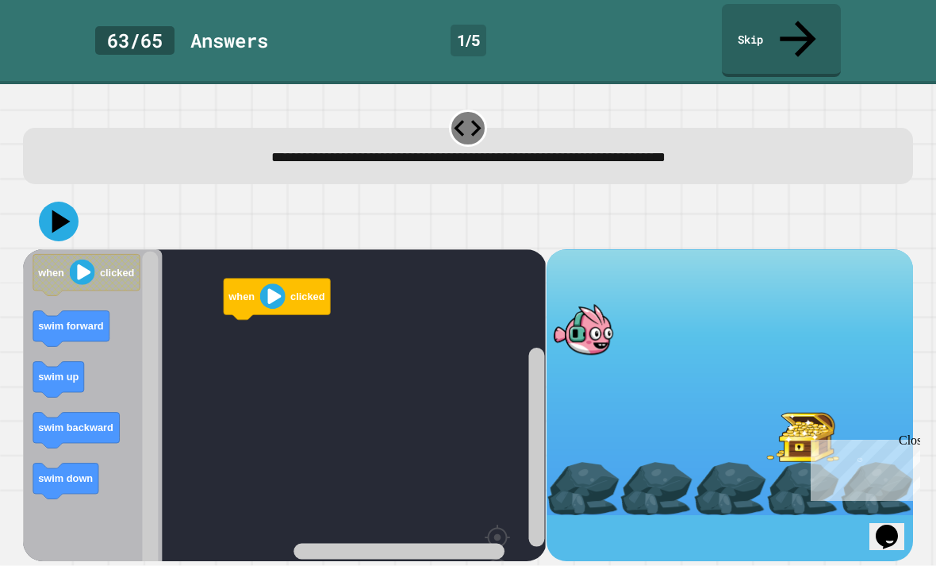
scroll to position [51, 0]
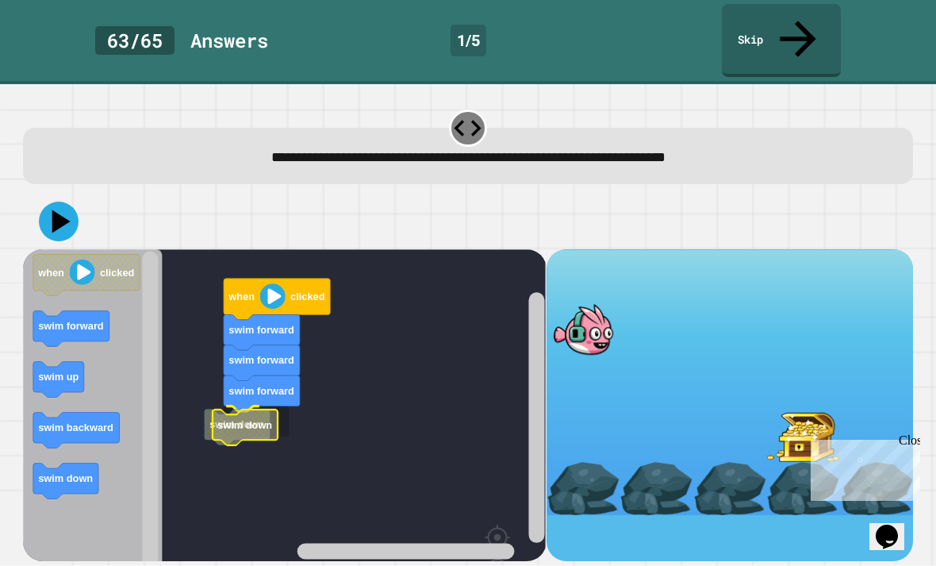
click at [230, 372] on rect "Blockly Workspace" at bounding box center [284, 448] width 523 height 398
click at [60, 209] on icon at bounding box center [61, 220] width 18 height 23
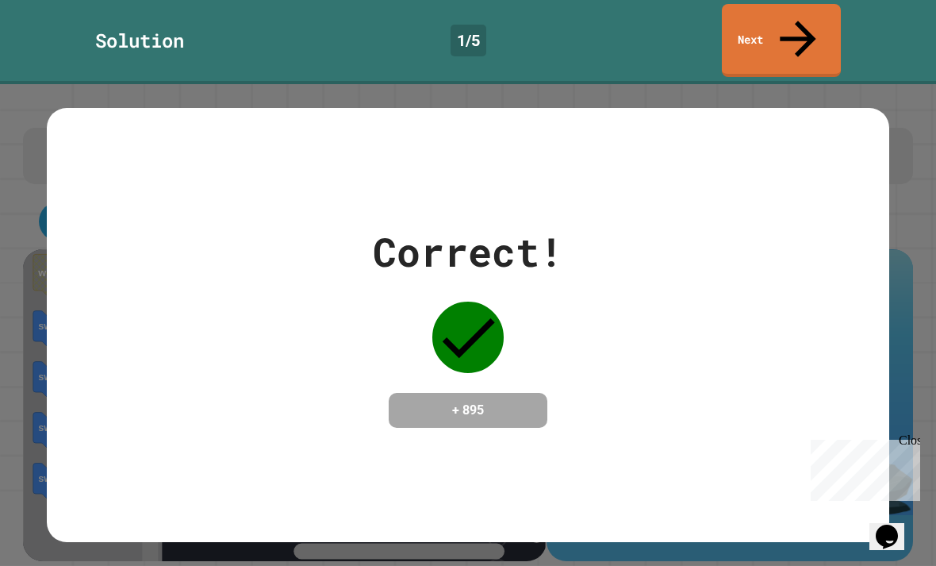
scroll to position [0, 0]
click at [802, 22] on icon at bounding box center [798, 39] width 36 height 36
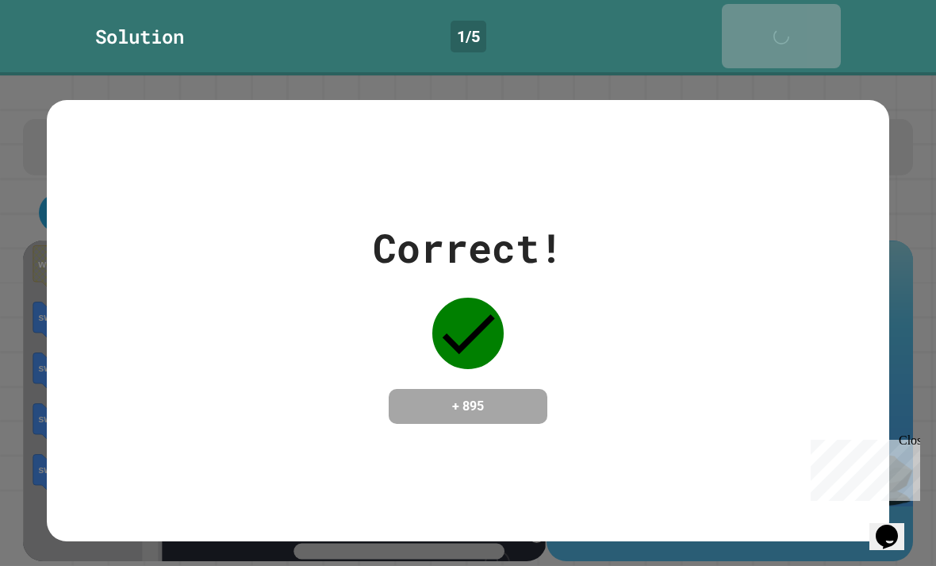
click at [797, 34] on icon at bounding box center [785, 44] width 21 height 21
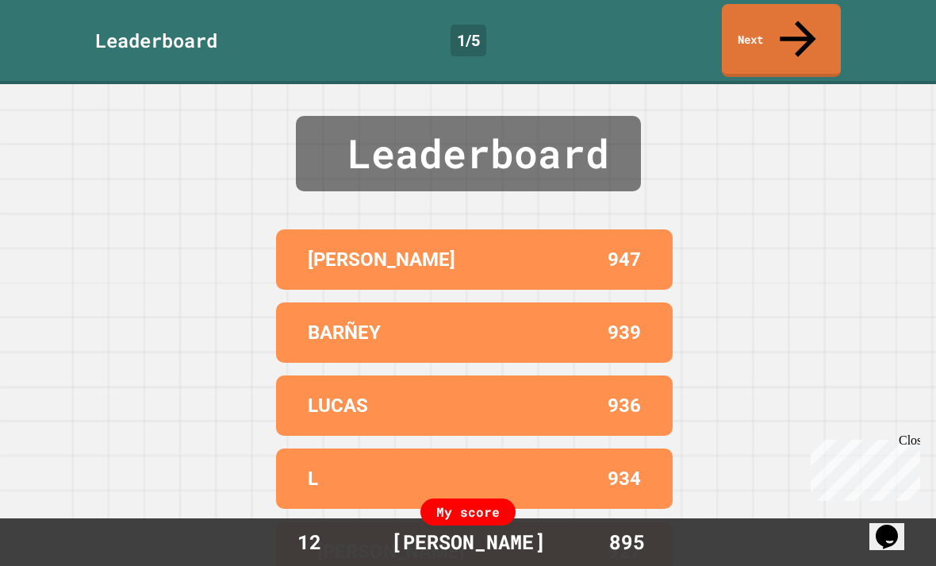
click at [780, 22] on link "Next" at bounding box center [781, 40] width 119 height 73
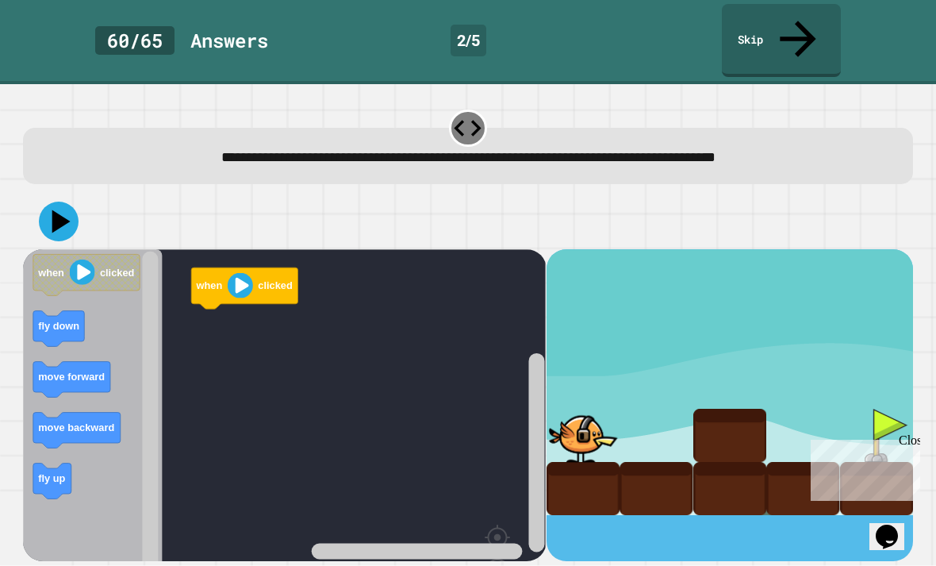
scroll to position [51, 0]
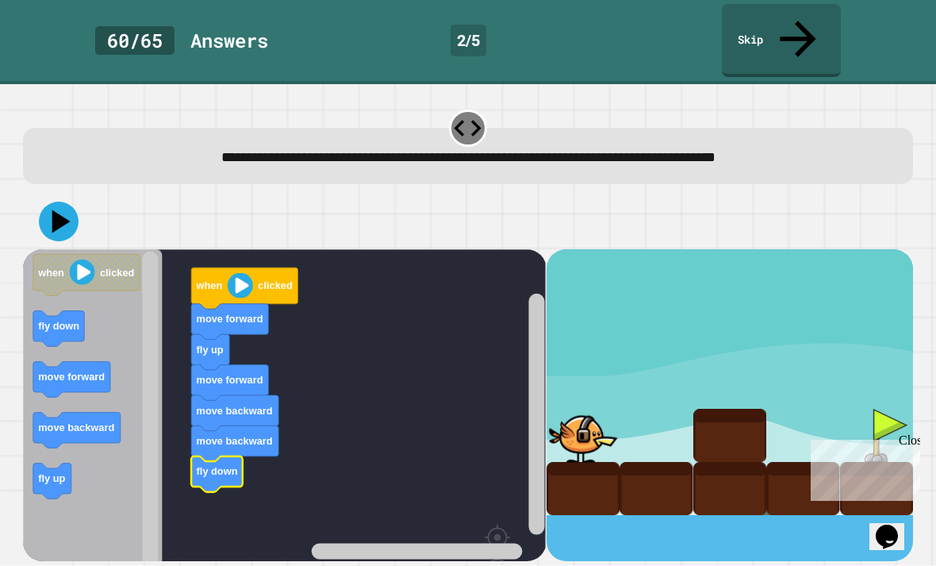
click at [53, 202] on icon at bounding box center [59, 222] width 40 height 40
click at [472, 112] on icon at bounding box center [467, 128] width 33 height 33
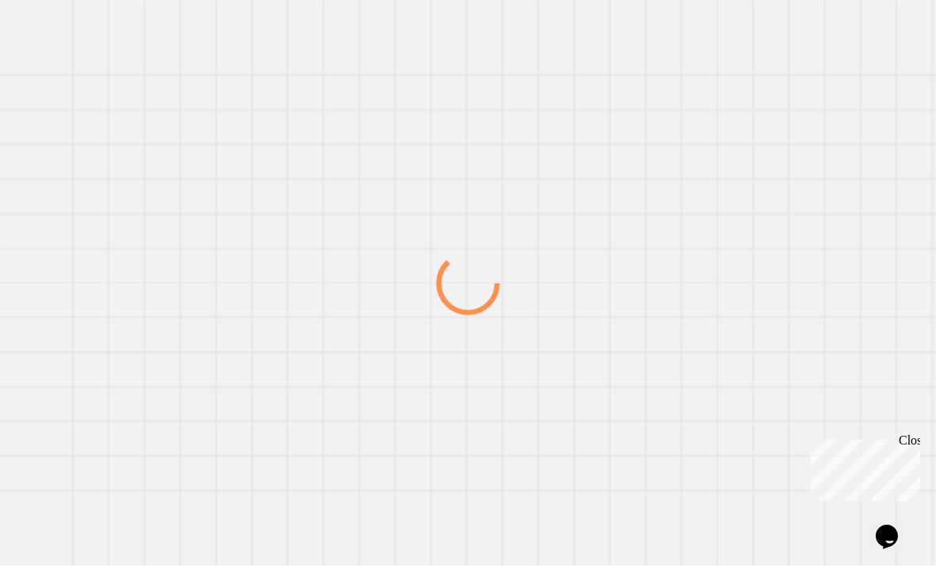
click at [908, 441] on div "Close" at bounding box center [909, 443] width 20 height 20
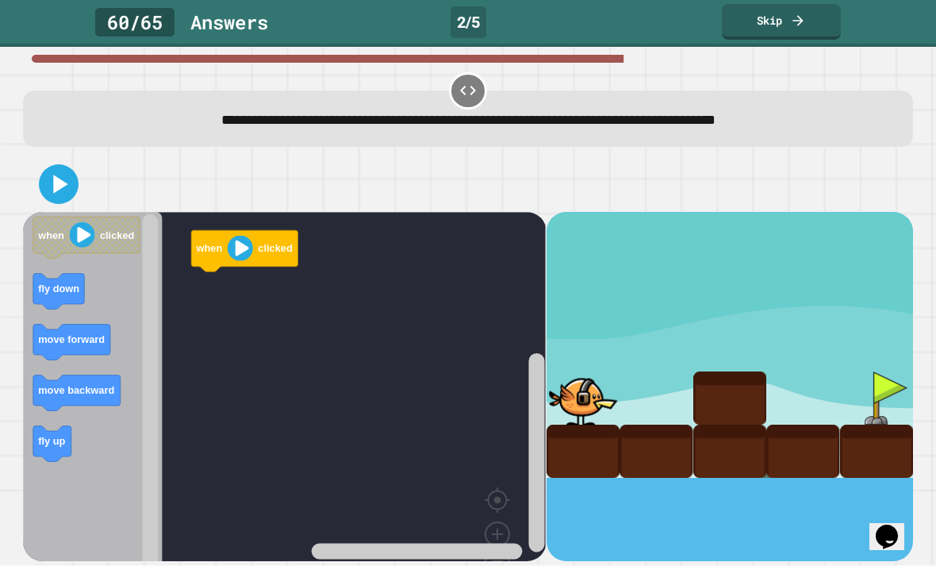
click at [816, 22] on link "Skip" at bounding box center [781, 22] width 119 height 36
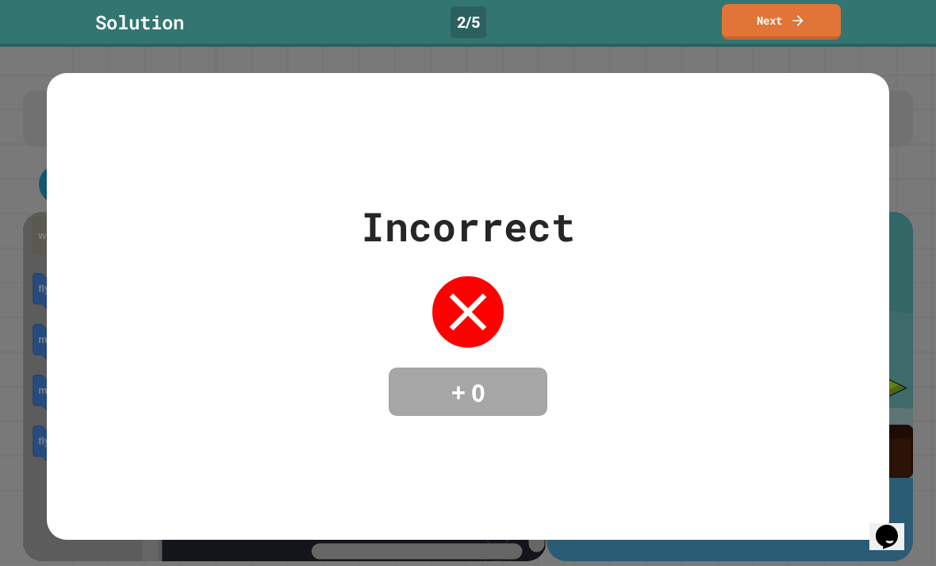
click at [813, 16] on link "Next" at bounding box center [781, 22] width 119 height 36
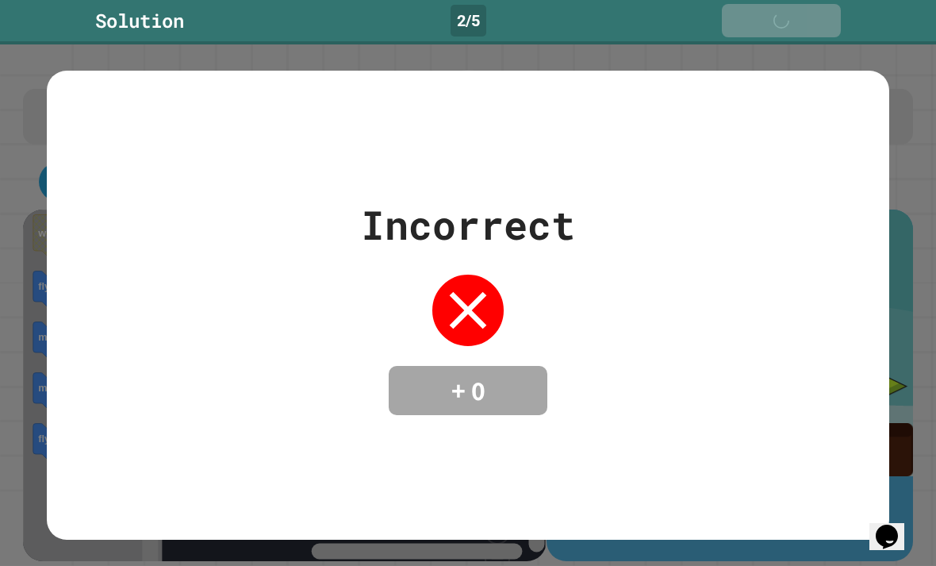
click at [809, 17] on icon at bounding box center [801, 21] width 16 height 16
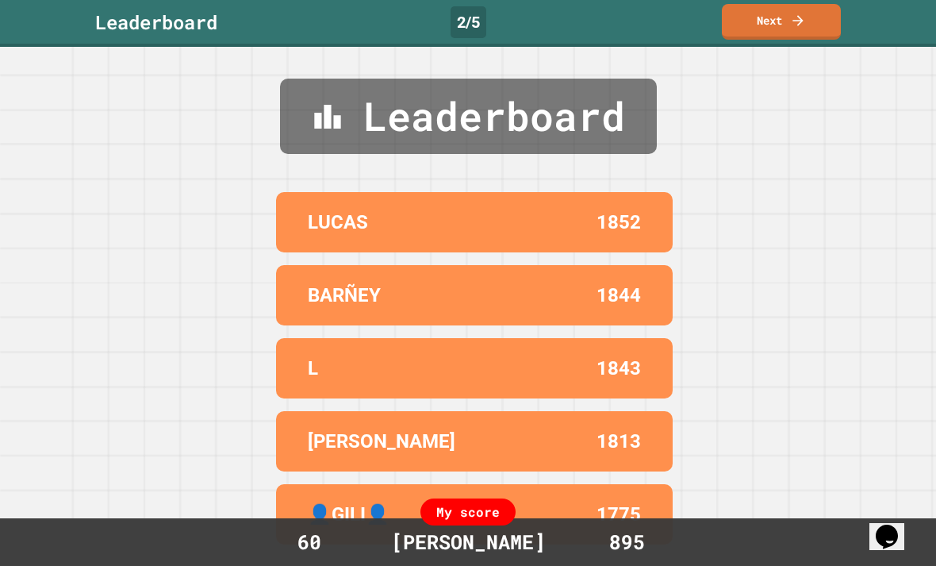
click at [795, 27] on icon at bounding box center [798, 21] width 16 height 16
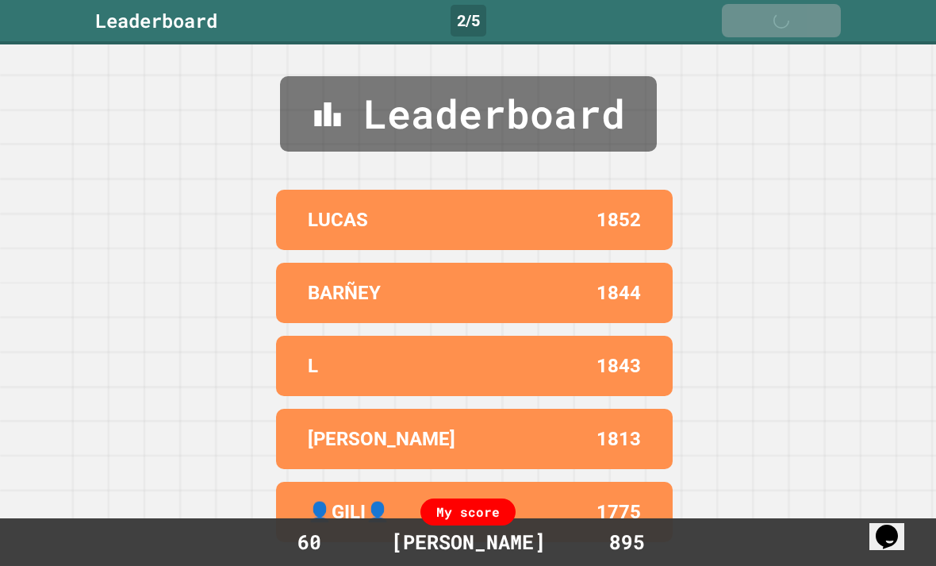
click at [794, 26] on icon at bounding box center [801, 21] width 16 height 16
click at [810, 14] on link "Next" at bounding box center [781, 20] width 119 height 33
click at [809, 13] on icon at bounding box center [801, 21] width 16 height 16
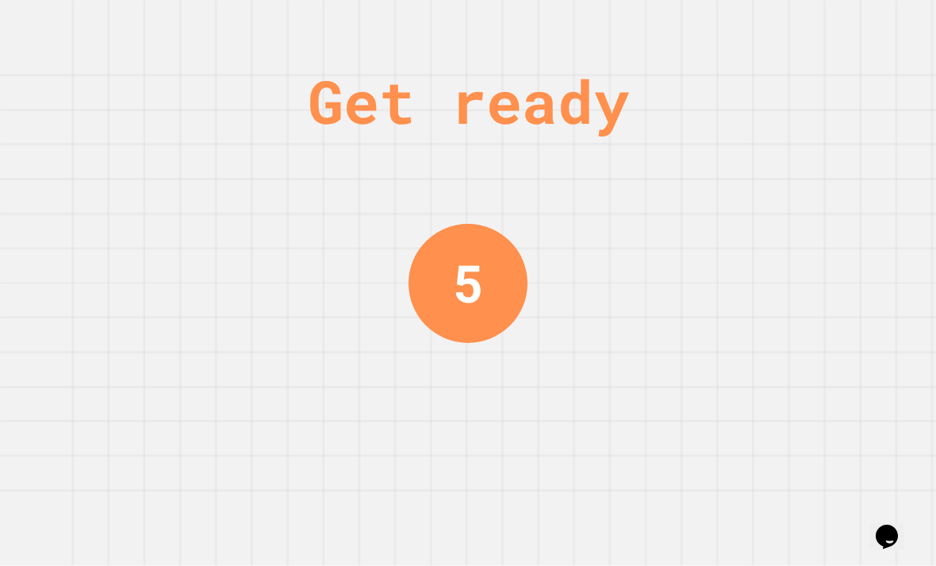
click at [805, 13] on div "Get ready 5" at bounding box center [468, 283] width 936 height 566
click at [817, 27] on div "Get ready 5" at bounding box center [468, 283] width 936 height 566
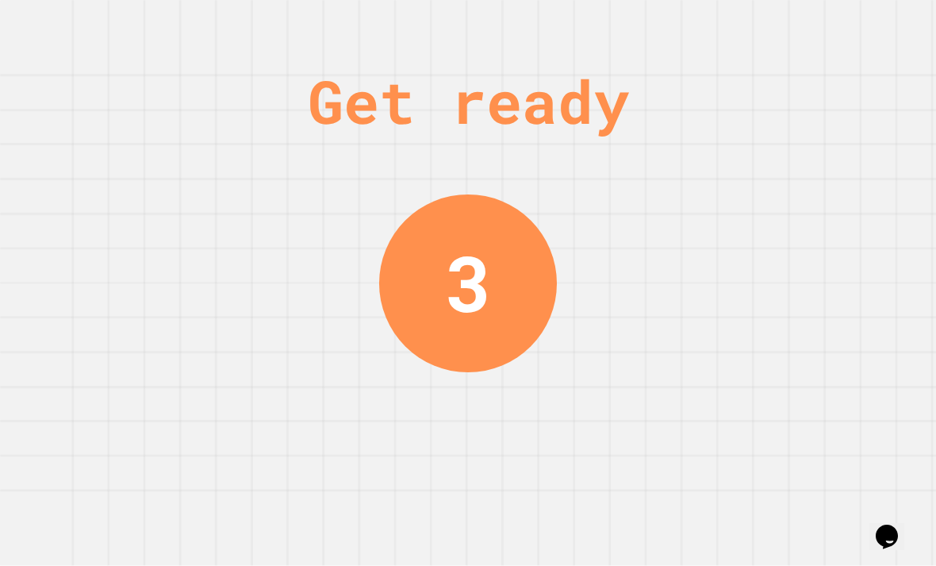
click at [816, 7] on div "Get ready 3" at bounding box center [468, 283] width 936 height 566
click at [816, 6] on div "Get ready 3" at bounding box center [468, 283] width 936 height 566
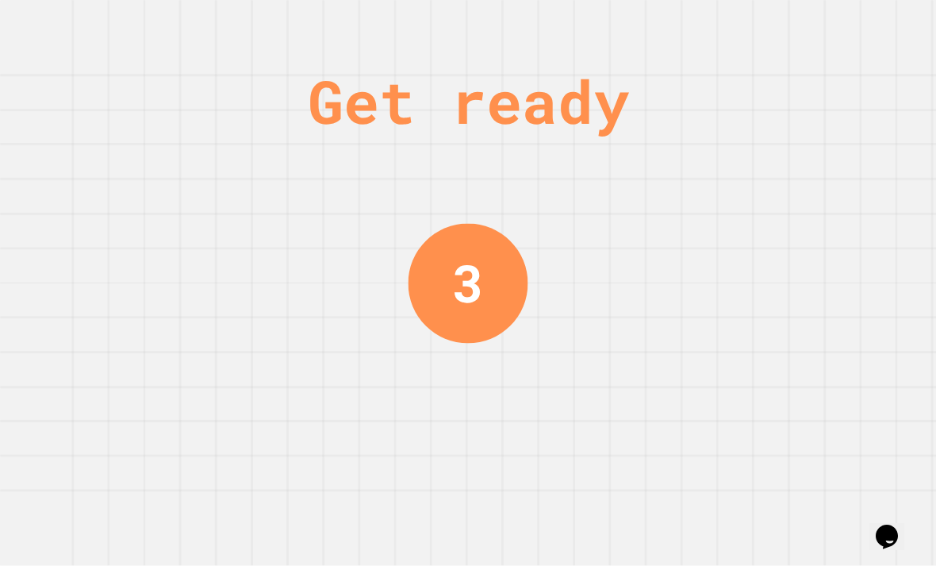
click at [818, 10] on div "Get ready 3" at bounding box center [468, 283] width 936 height 566
click at [818, 9] on div "Get ready 3" at bounding box center [468, 283] width 936 height 566
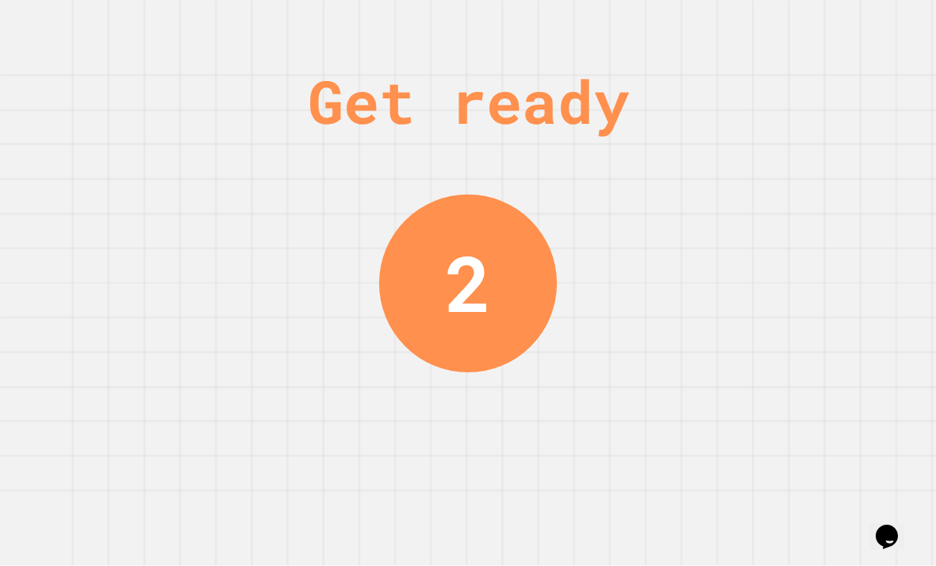
click at [804, 17] on div "Get ready 2" at bounding box center [468, 283] width 936 height 566
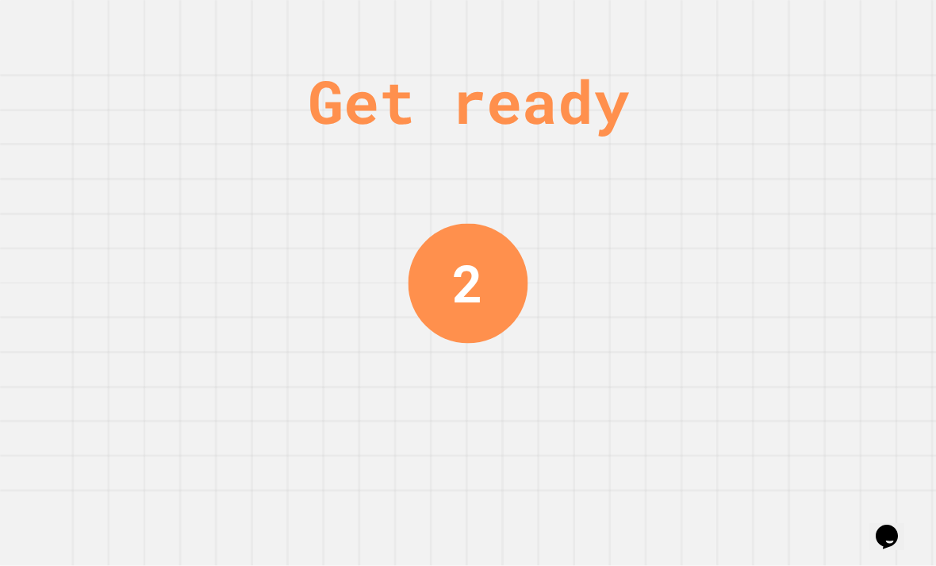
click at [792, 21] on div "Get ready 2" at bounding box center [468, 283] width 936 height 566
click at [792, 21] on div "Get ready 1" at bounding box center [468, 283] width 936 height 566
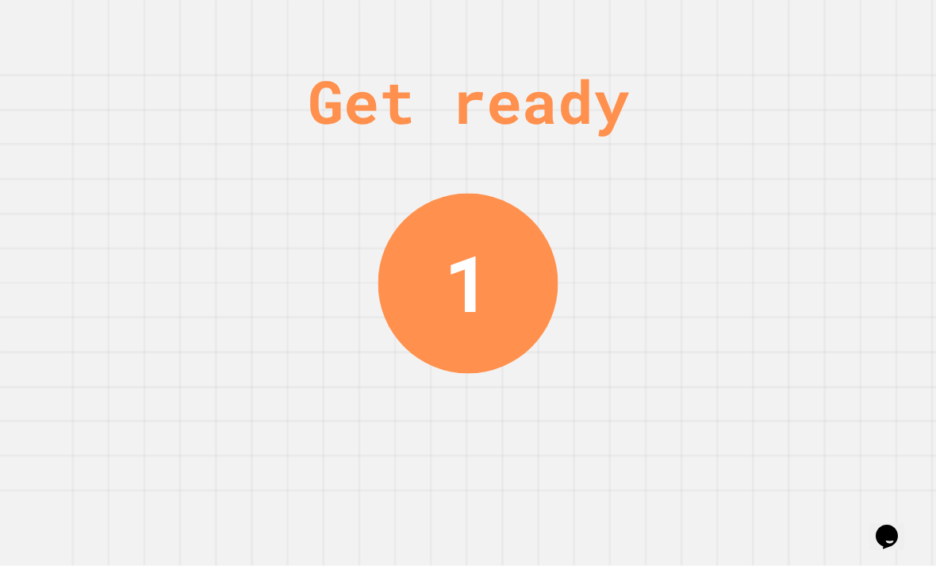
click at [800, 30] on div "Get ready 1" at bounding box center [468, 283] width 936 height 566
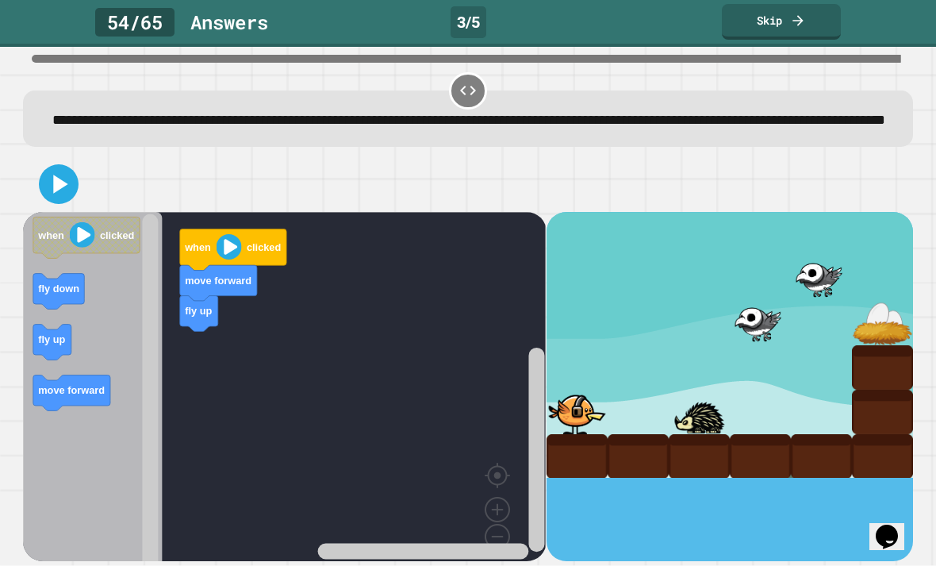
click at [842, 12] on div "54 / 65 Answer s 3 / 5 Skip" at bounding box center [468, 22] width 936 height 36
click at [793, 21] on icon at bounding box center [798, 21] width 16 height 16
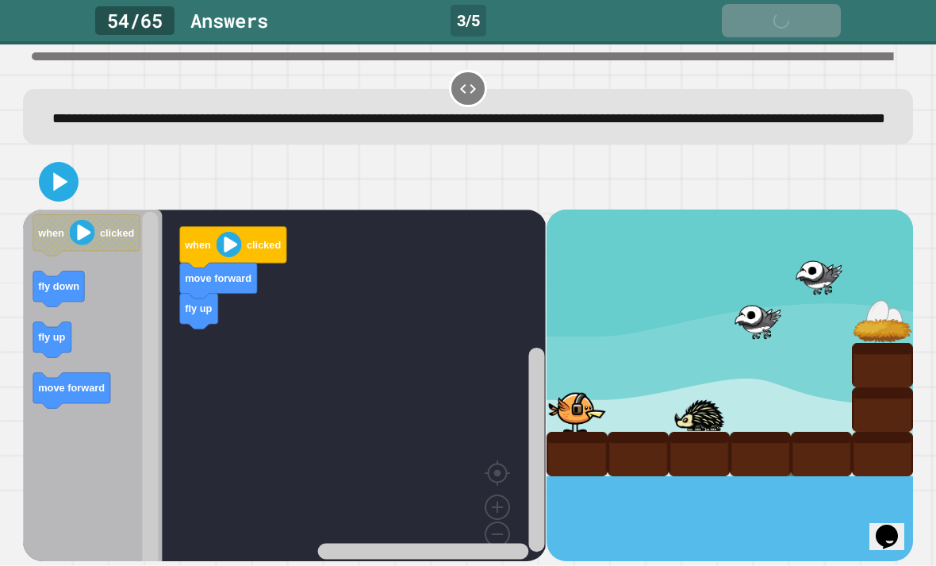
click at [805, 15] on icon at bounding box center [801, 21] width 16 height 16
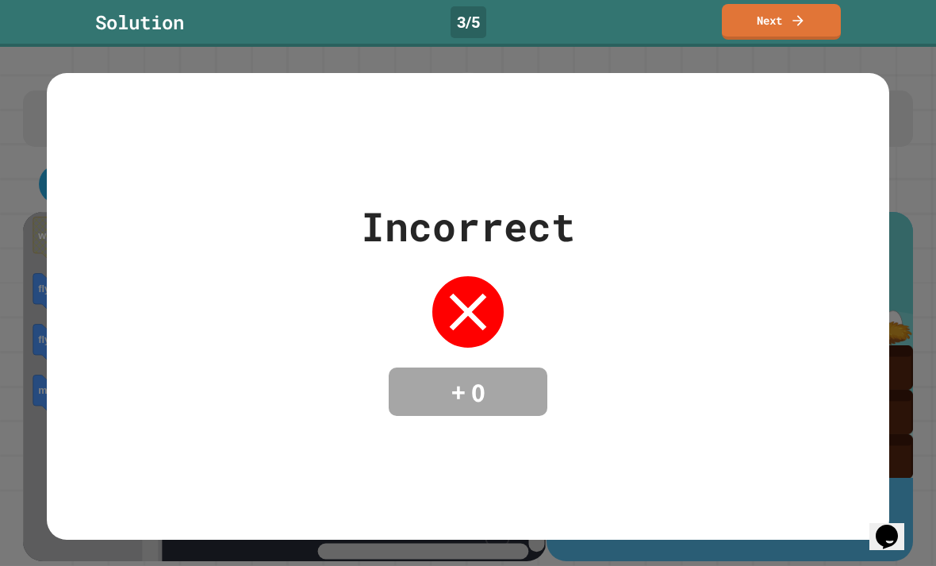
click at [800, 17] on icon at bounding box center [798, 20] width 10 height 10
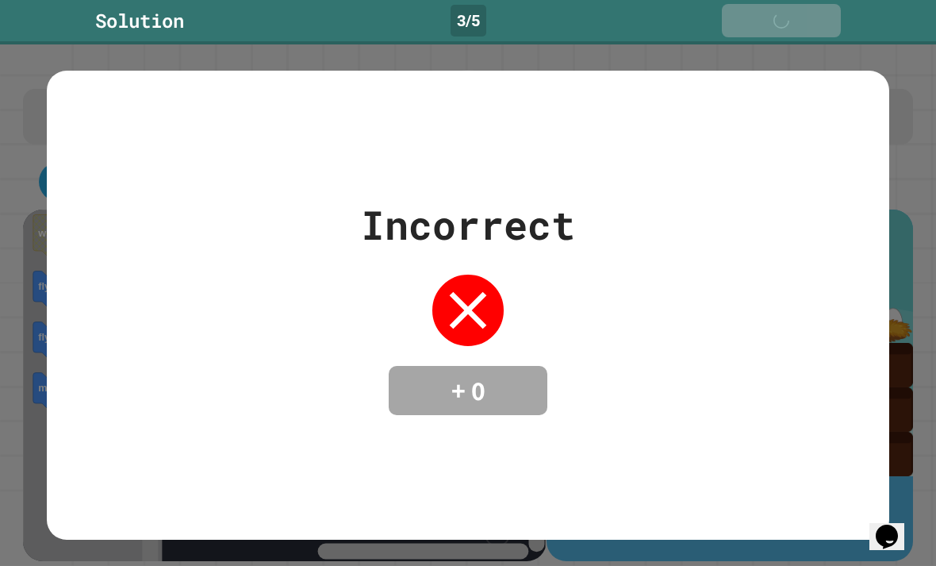
click at [799, 17] on icon at bounding box center [801, 21] width 16 height 16
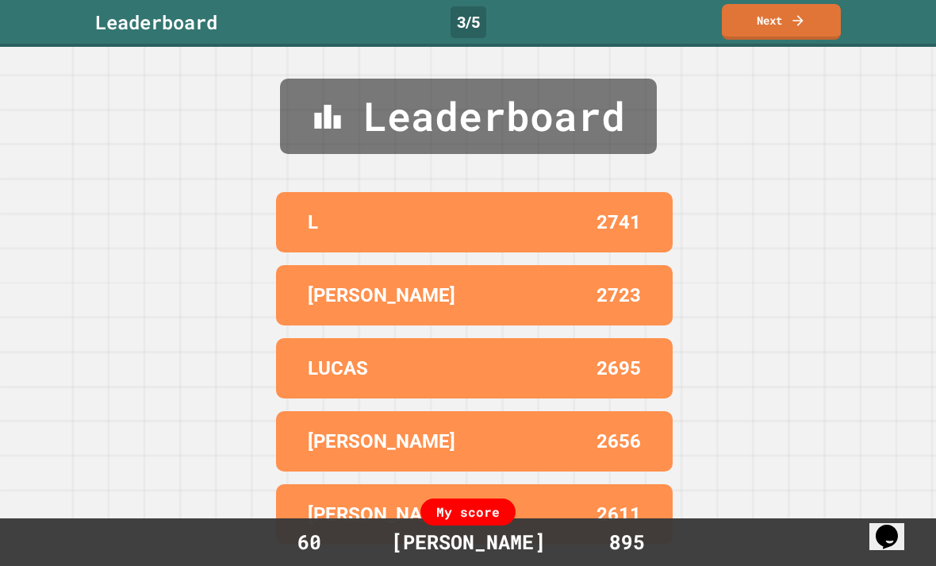
click at [806, 19] on icon at bounding box center [798, 21] width 16 height 16
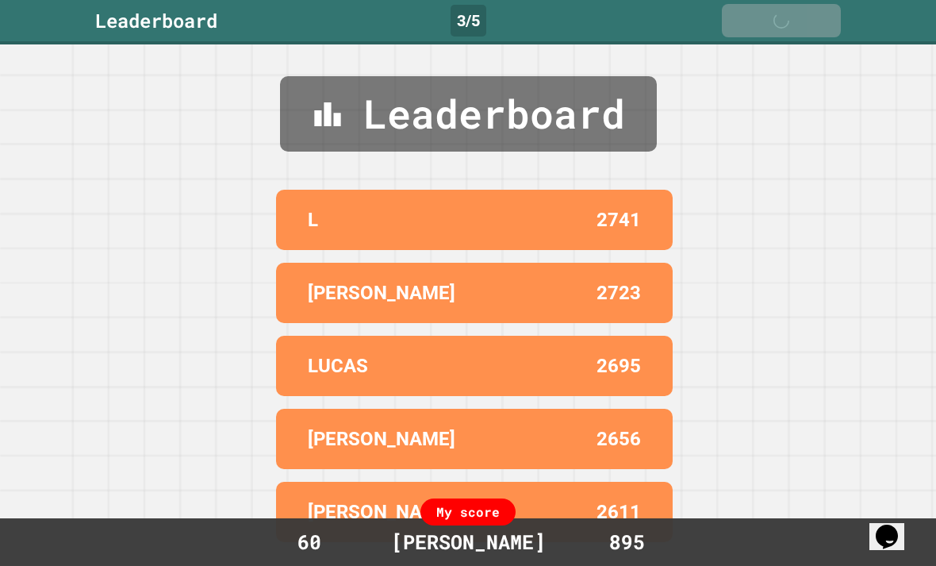
click at [805, 17] on icon at bounding box center [801, 21] width 16 height 16
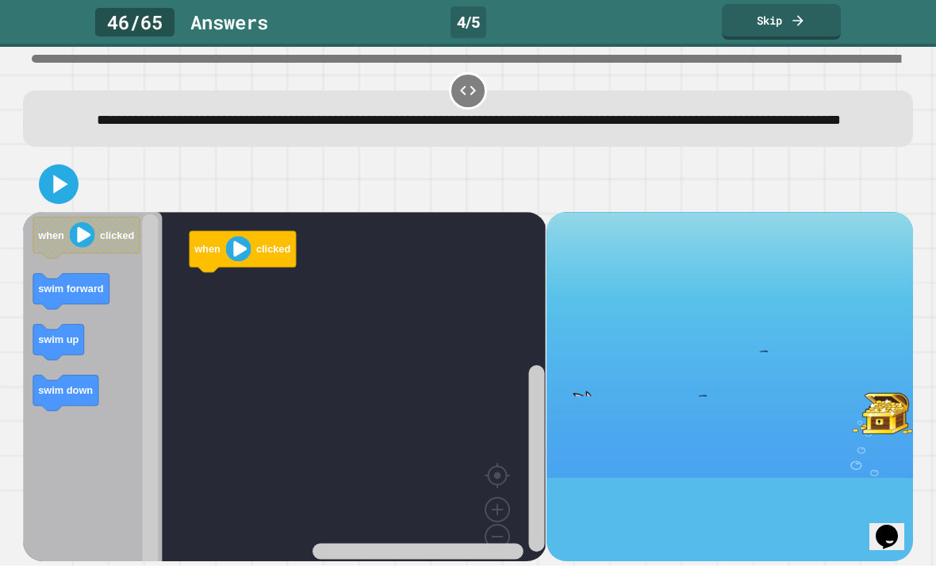
click at [805, 15] on icon at bounding box center [798, 21] width 16 height 16
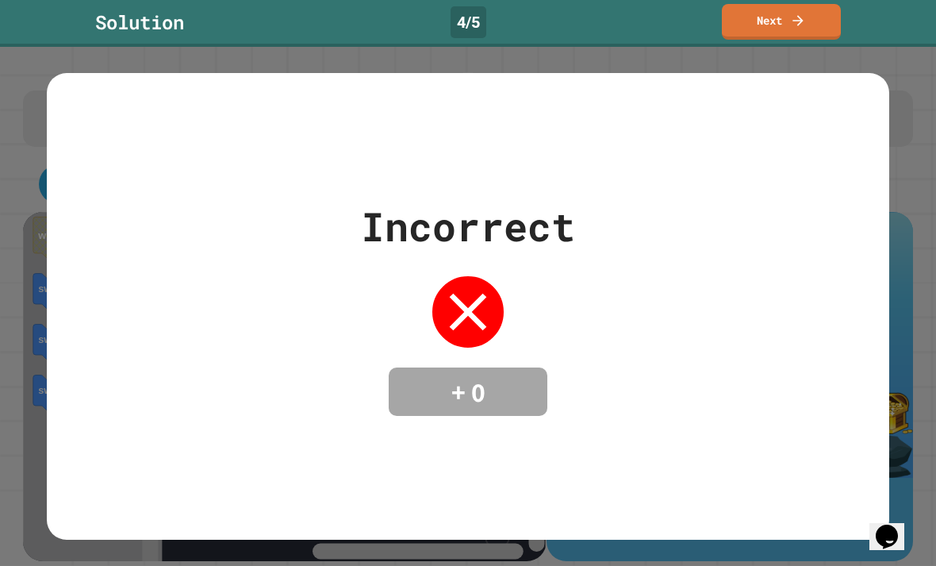
click at [801, 16] on icon at bounding box center [798, 21] width 16 height 16
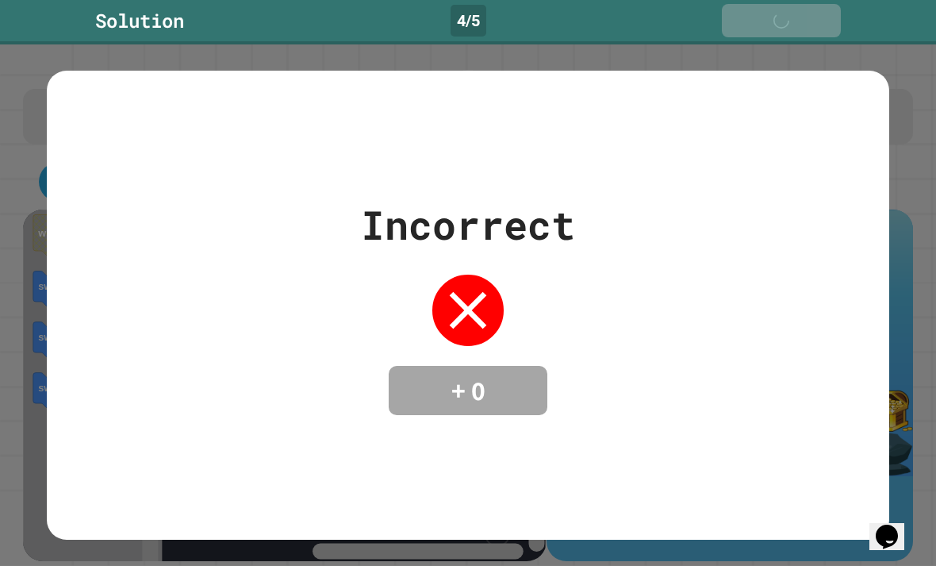
click at [793, 17] on icon at bounding box center [801, 21] width 16 height 16
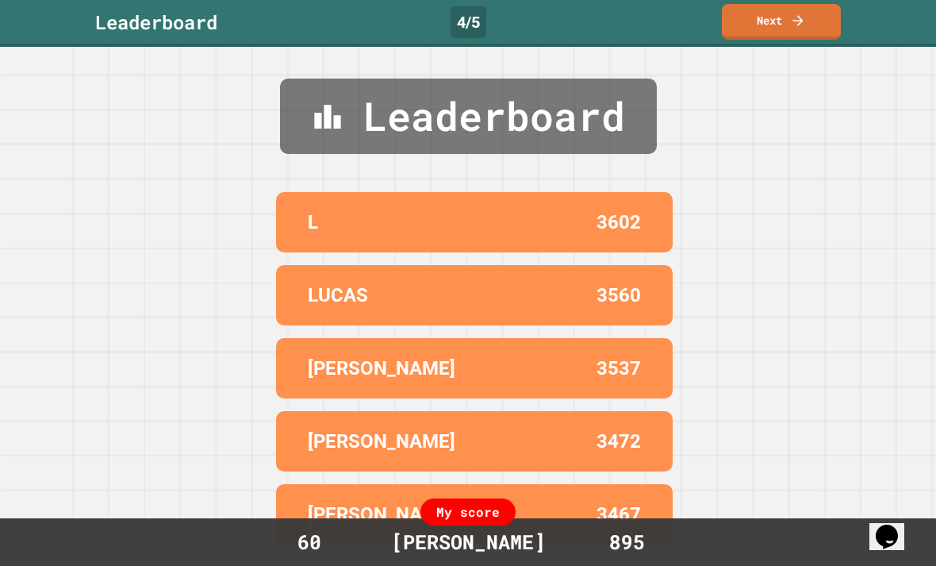
click at [796, 17] on icon at bounding box center [798, 21] width 16 height 16
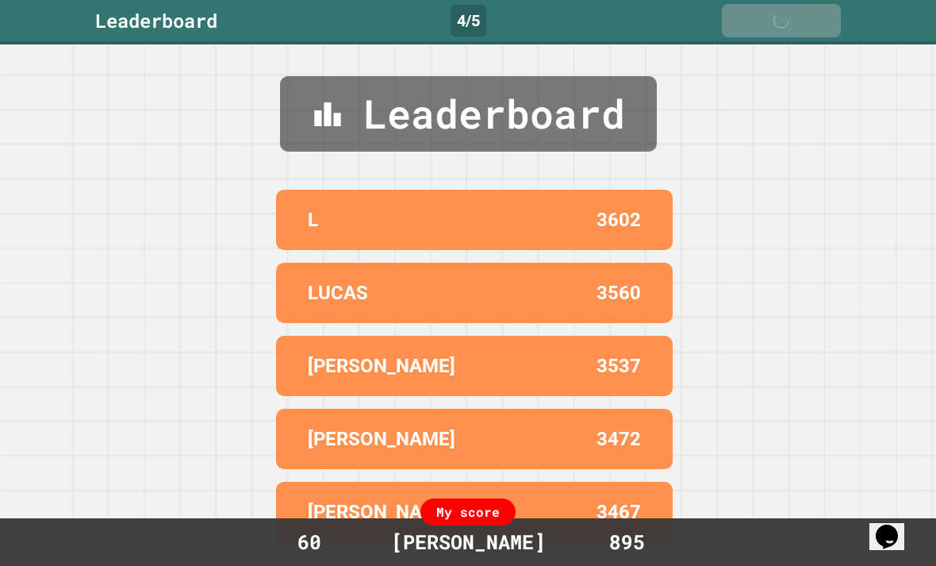
click at [793, 18] on div "Next" at bounding box center [782, 20] width 56 height 17
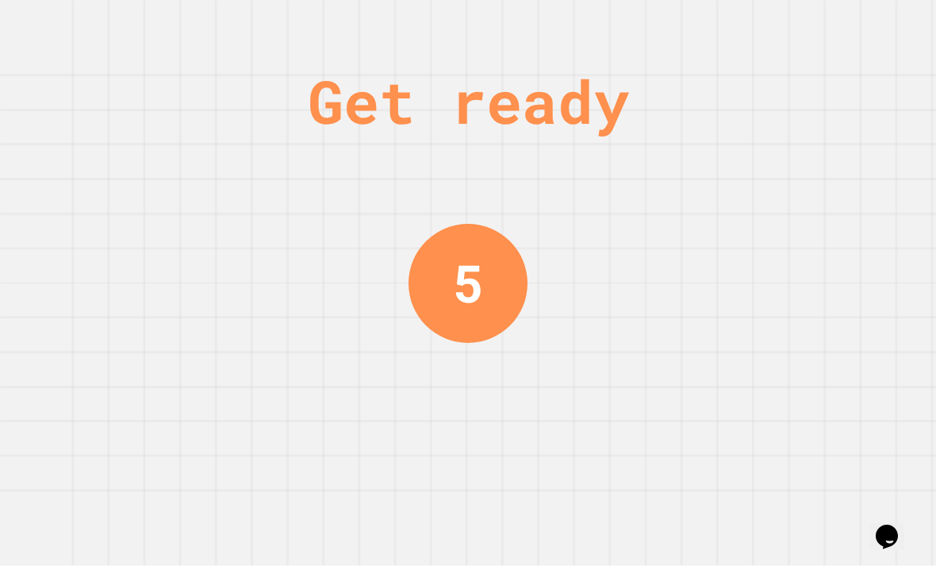
click at [793, 18] on div "Get ready 5" at bounding box center [468, 283] width 936 height 566
click at [797, 17] on div "Get ready 5" at bounding box center [468, 283] width 936 height 566
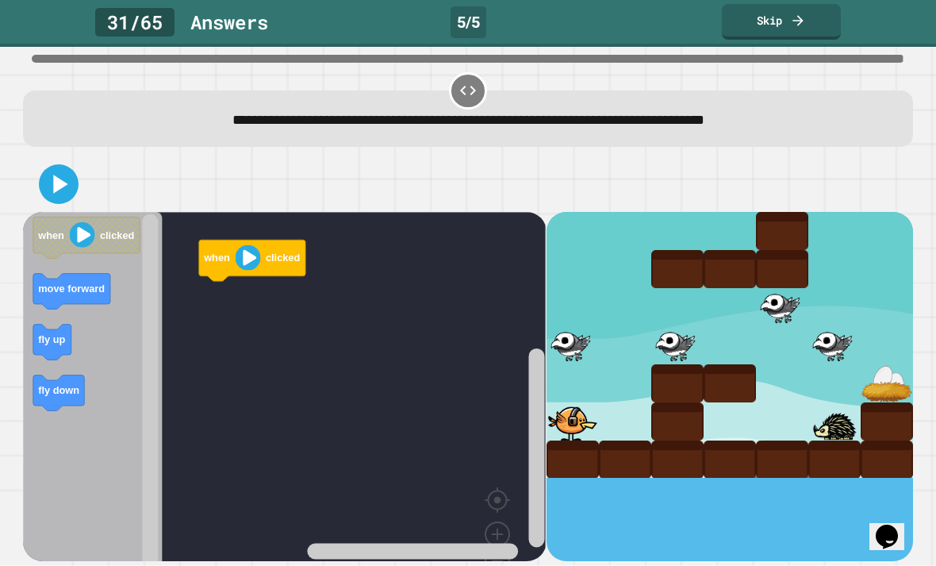
click at [796, 15] on icon at bounding box center [798, 21] width 16 height 16
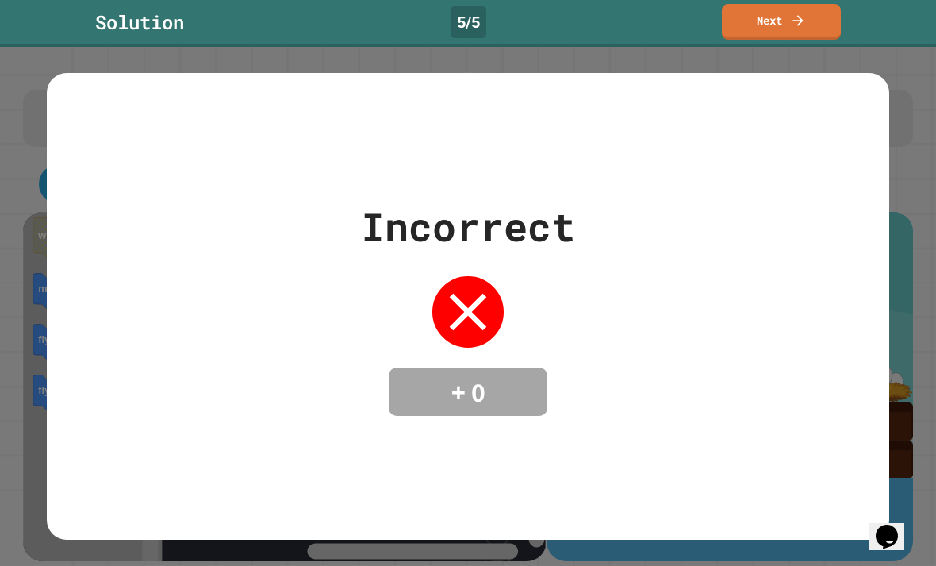
click at [806, 13] on icon at bounding box center [798, 21] width 16 height 16
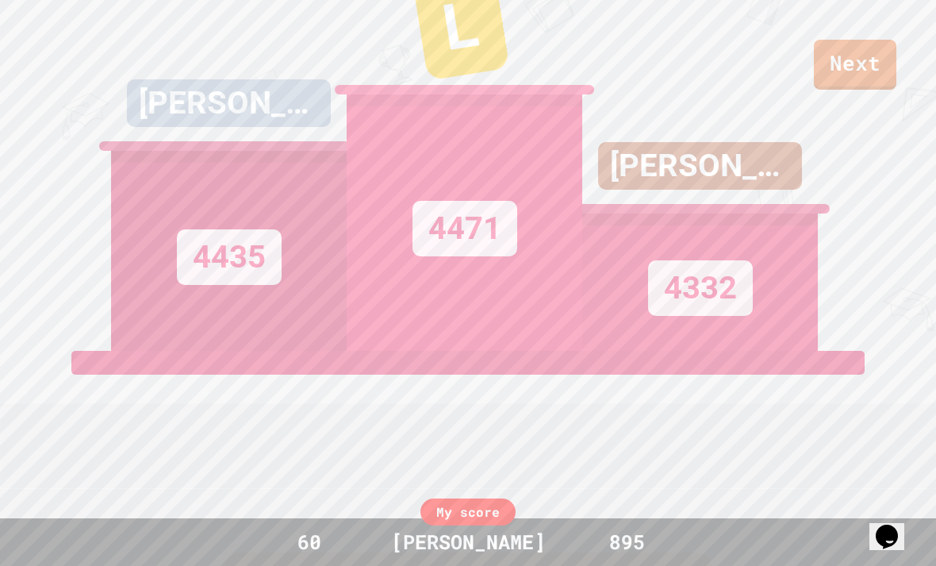
scroll to position [75, 0]
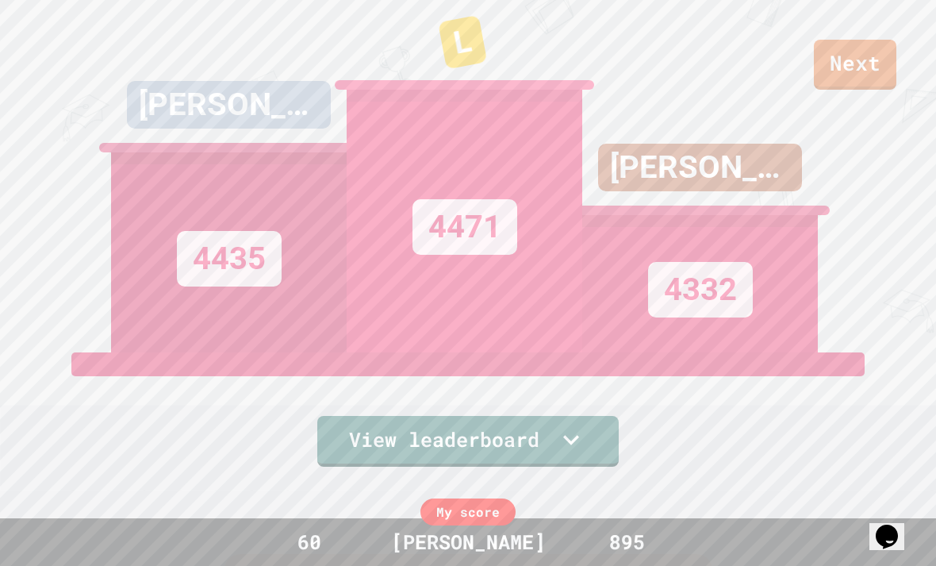
click at [864, 69] on link "Next" at bounding box center [855, 65] width 83 height 50
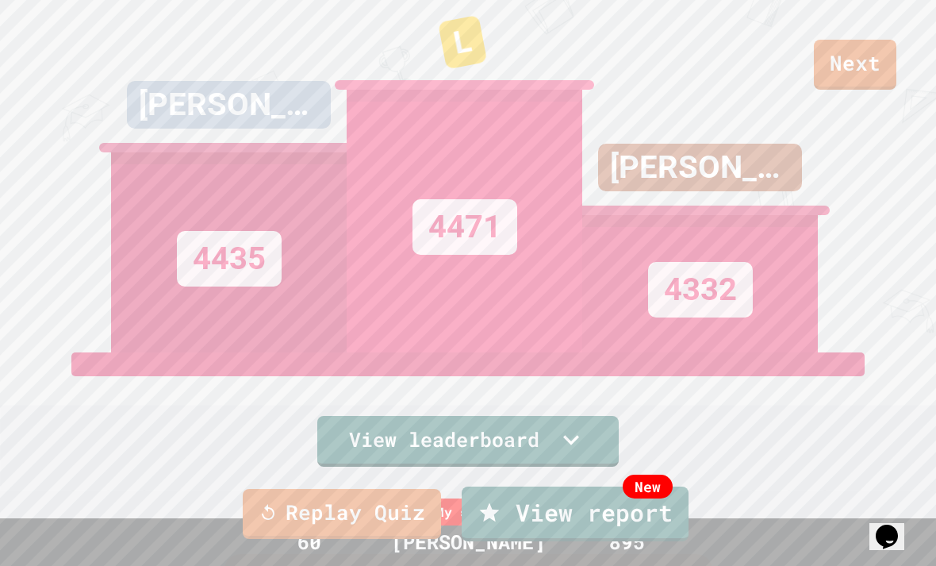
click at [279, 524] on link "Replay Quiz" at bounding box center [342, 514] width 198 height 50
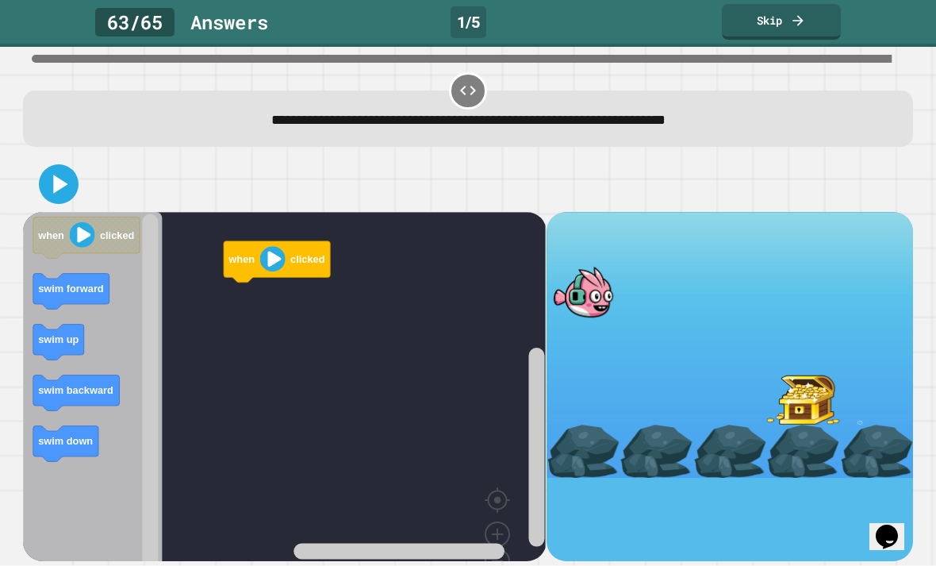
scroll to position [51, 0]
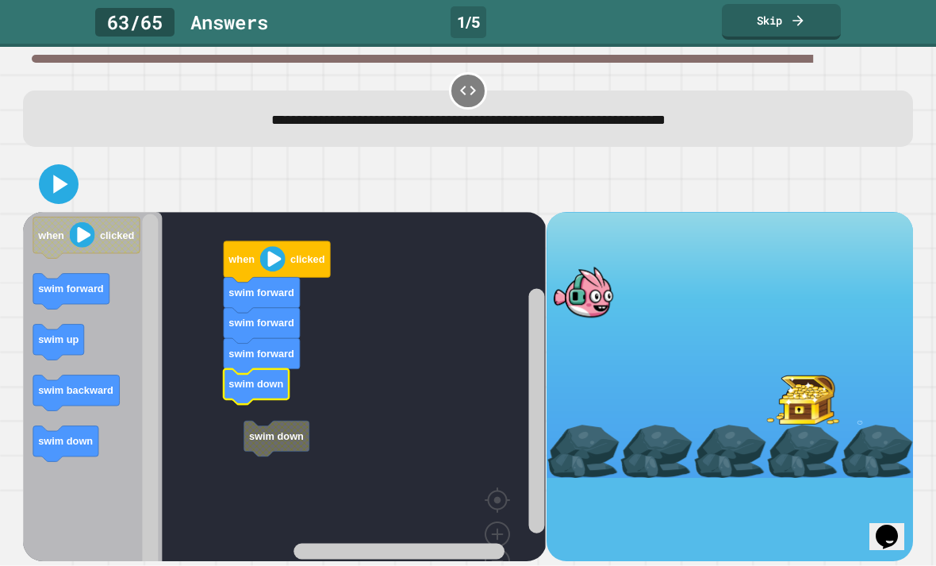
click at [240, 372] on rect "Blockly Workspace" at bounding box center [284, 411] width 523 height 398
click at [239, 372] on rect "Blockly Workspace" at bounding box center [284, 411] width 523 height 398
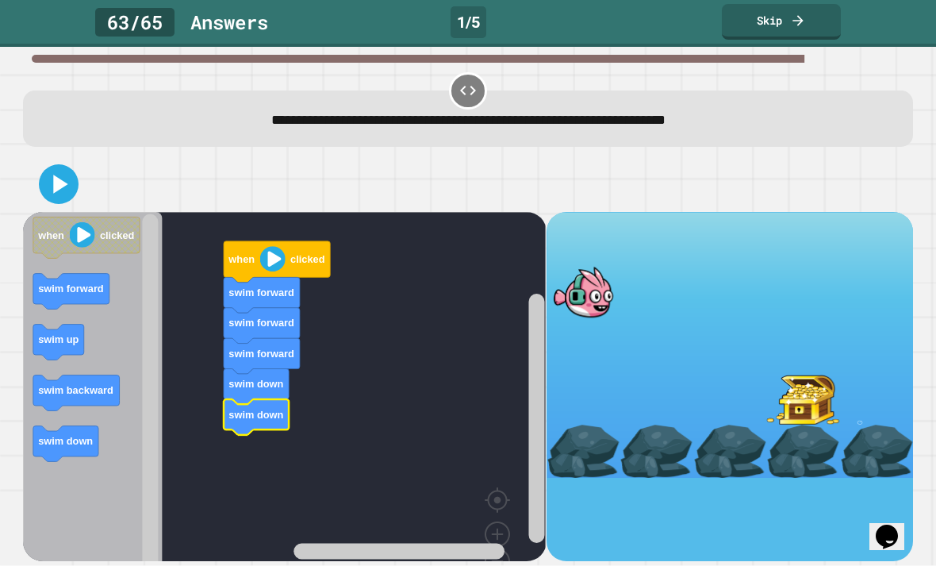
click at [63, 175] on icon at bounding box center [61, 184] width 14 height 18
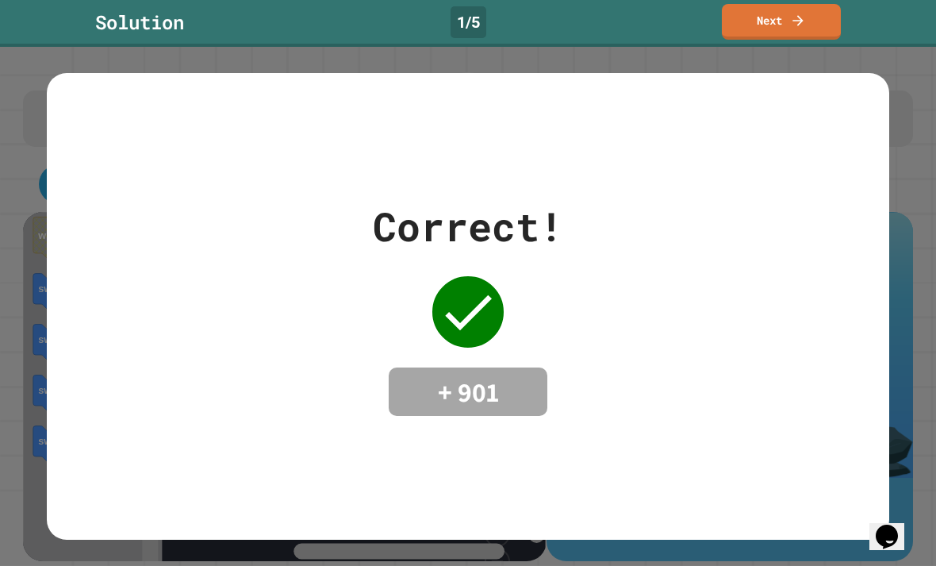
scroll to position [0, 0]
click at [801, 54] on div "Correct! + 901" at bounding box center [468, 306] width 936 height 519
click at [800, 53] on div "Correct! + 901" at bounding box center [468, 306] width 936 height 519
click at [797, 27] on icon at bounding box center [798, 21] width 16 height 16
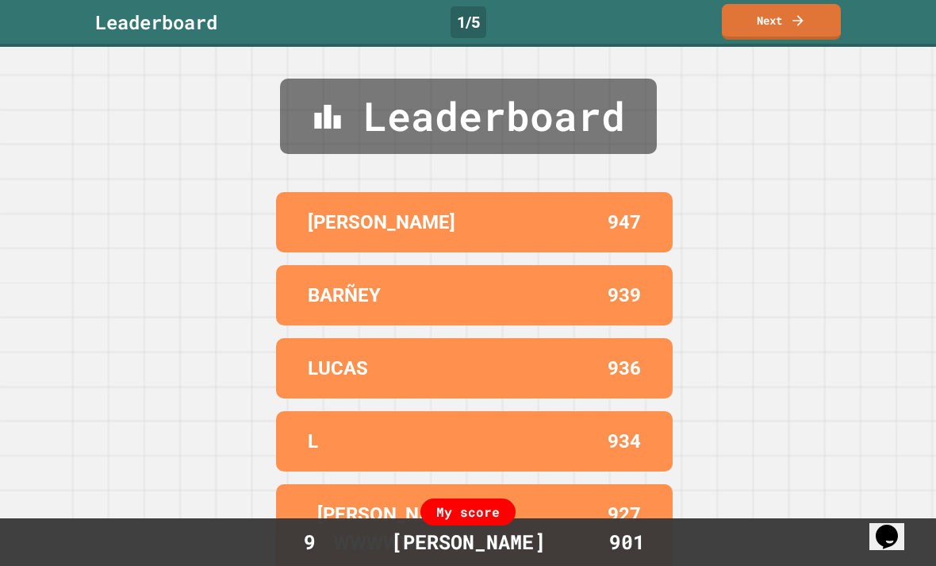
click at [795, 26] on icon at bounding box center [798, 21] width 16 height 16
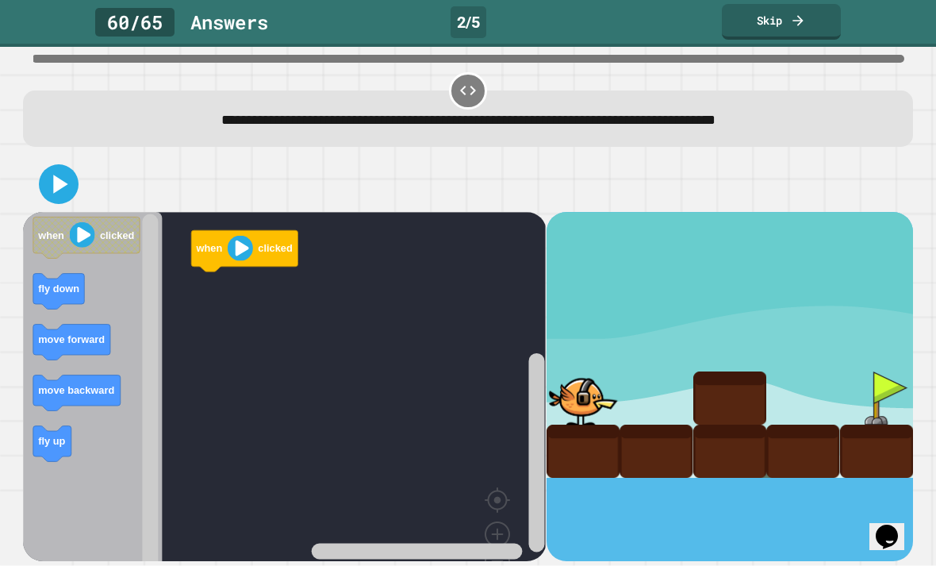
scroll to position [51, 0]
click at [218, 290] on rect "Blockly Workspace" at bounding box center [284, 411] width 523 height 398
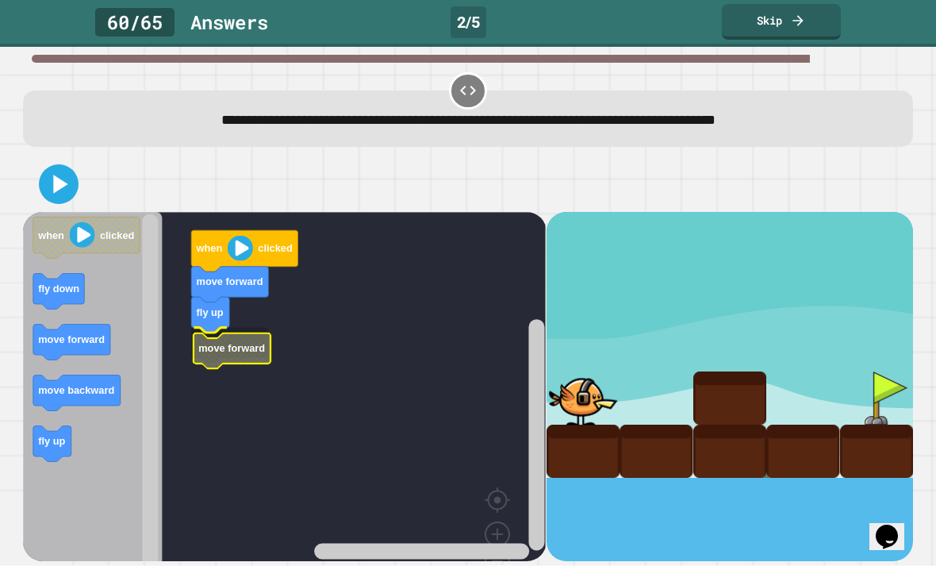
click at [206, 316] on rect "Blockly Workspace" at bounding box center [284, 411] width 523 height 398
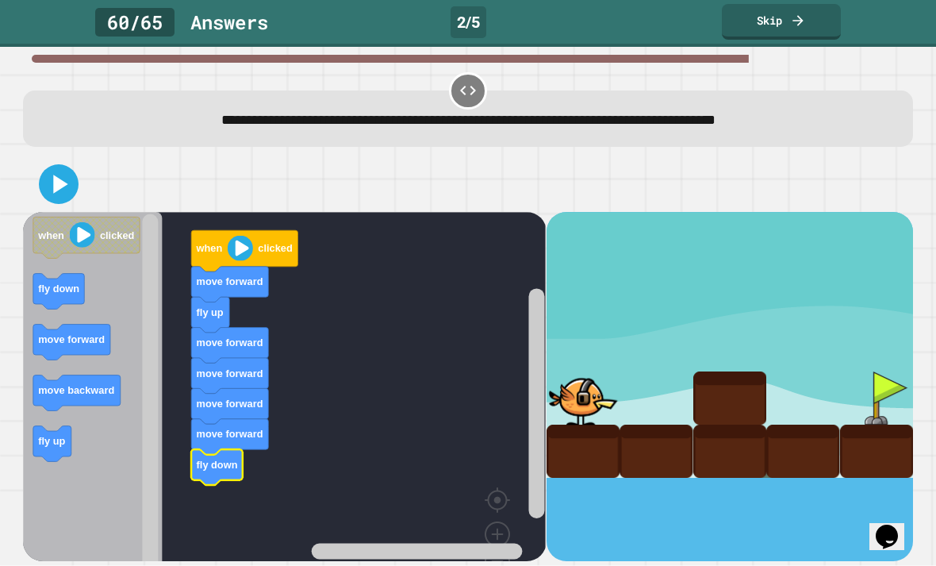
click at [72, 168] on icon at bounding box center [59, 184] width 32 height 32
click at [46, 229] on text "when" at bounding box center [51, 235] width 27 height 12
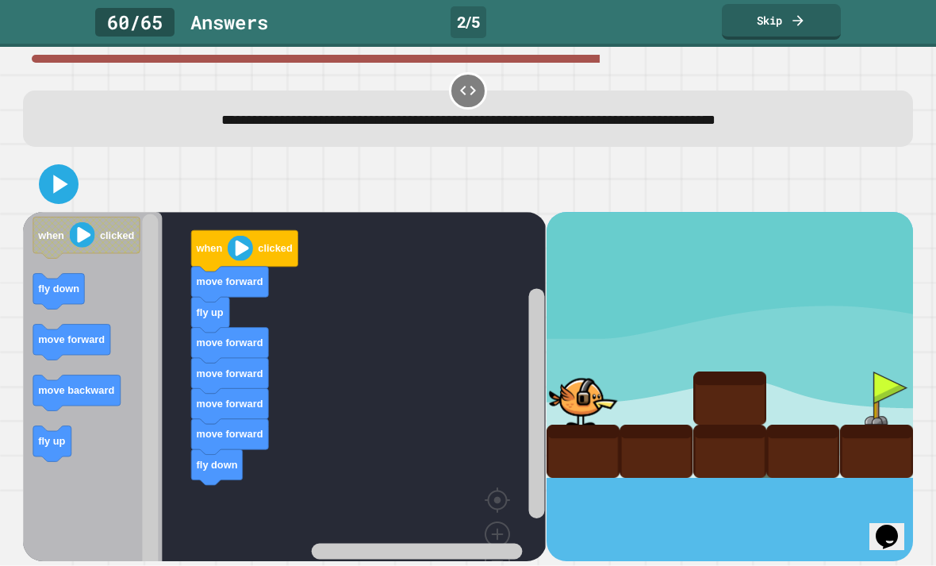
click at [45, 156] on div at bounding box center [467, 184] width 889 height 56
click at [44, 156] on div at bounding box center [467, 184] width 889 height 56
click at [53, 168] on icon at bounding box center [59, 184] width 32 height 32
click at [798, 21] on icon at bounding box center [798, 21] width 16 height 16
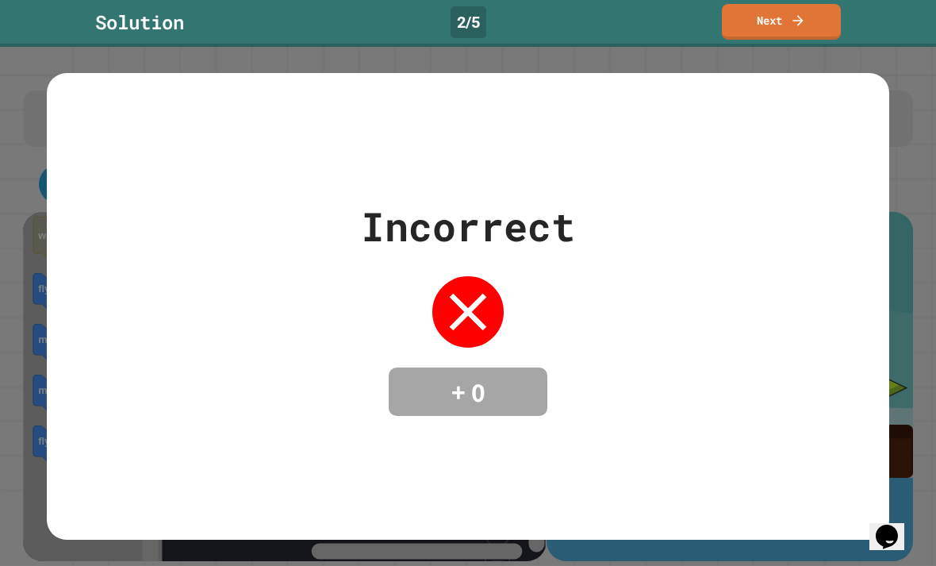
click at [798, 18] on icon at bounding box center [798, 21] width 16 height 16
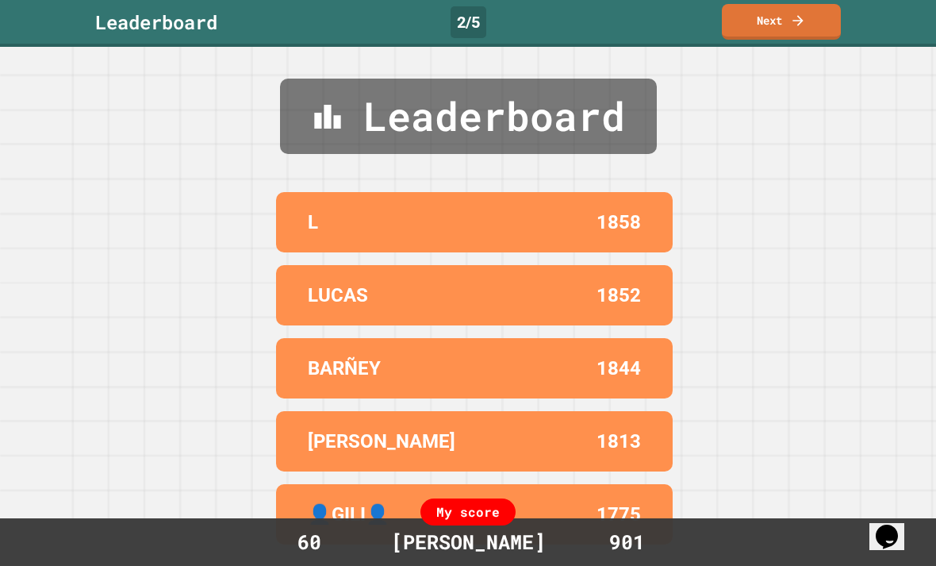
click at [774, 11] on link "Next" at bounding box center [781, 22] width 119 height 36
